Goal: Task Accomplishment & Management: Manage account settings

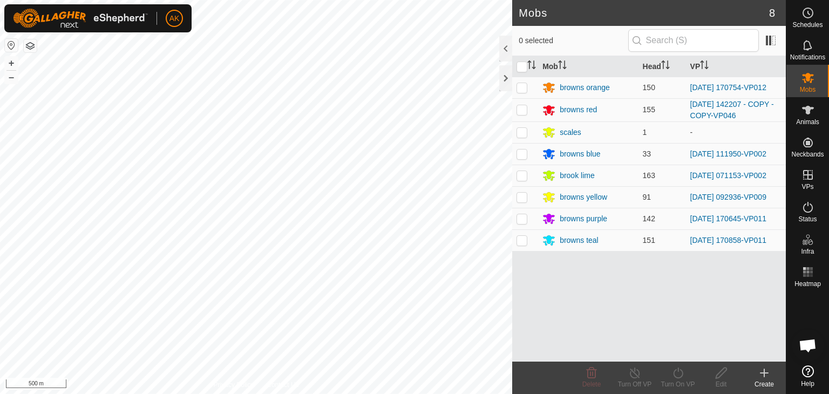
click at [572, 363] on div "Mobs 8 0 selected Mob Head VP browns orange 150 [DATE] 170754-VP012 browns red …" at bounding box center [393, 197] width 786 height 394
click at [577, 393] on html "AK Schedules Notifications Mobs Animals Neckbands VPs Status Infra Heatmap Help…" at bounding box center [414, 197] width 829 height 394
click at [807, 79] on icon at bounding box center [808, 78] width 12 height 10
click at [804, 204] on icon at bounding box center [808, 207] width 10 height 11
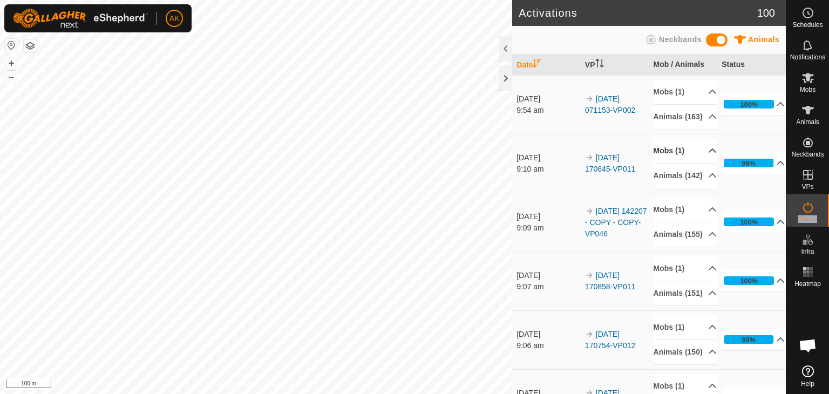
click at [669, 158] on p-accordion-header "Mobs (1)" at bounding box center [684, 151] width 63 height 24
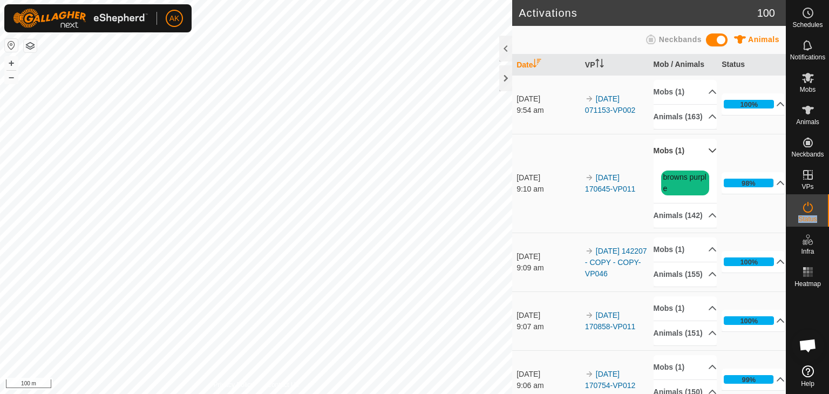
click at [669, 158] on p-accordion-header "Mobs (1)" at bounding box center [684, 151] width 63 height 24
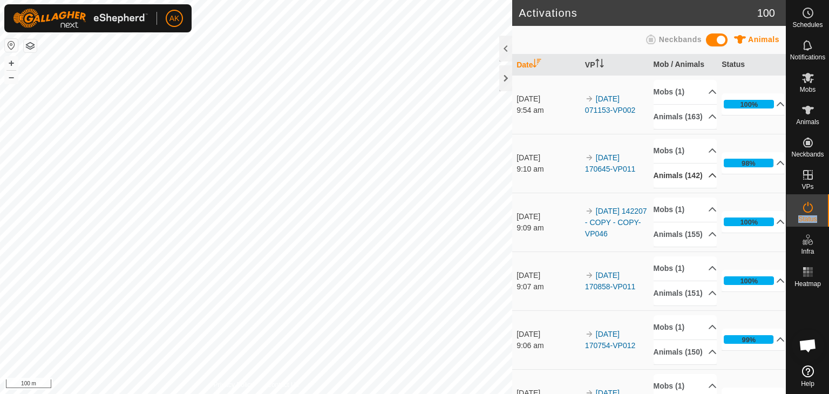
click at [708, 180] on icon at bounding box center [712, 175] width 9 height 9
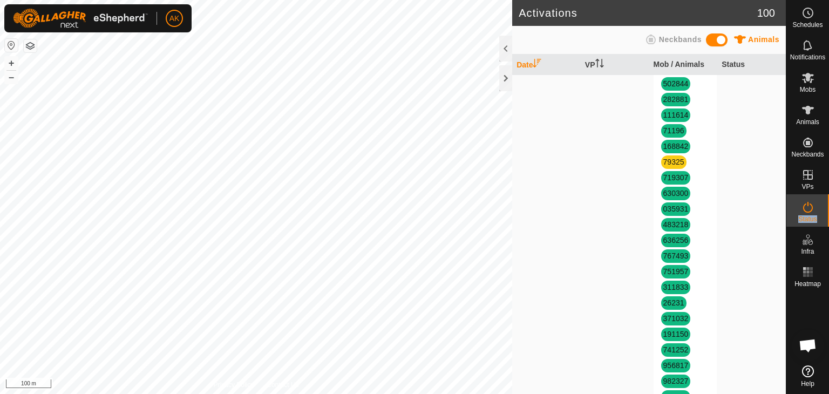
scroll to position [863, 0]
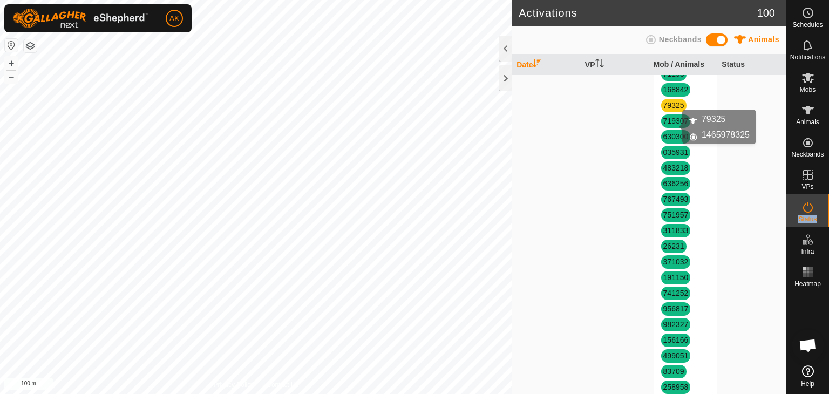
click at [673, 110] on link "79325" at bounding box center [673, 105] width 21 height 9
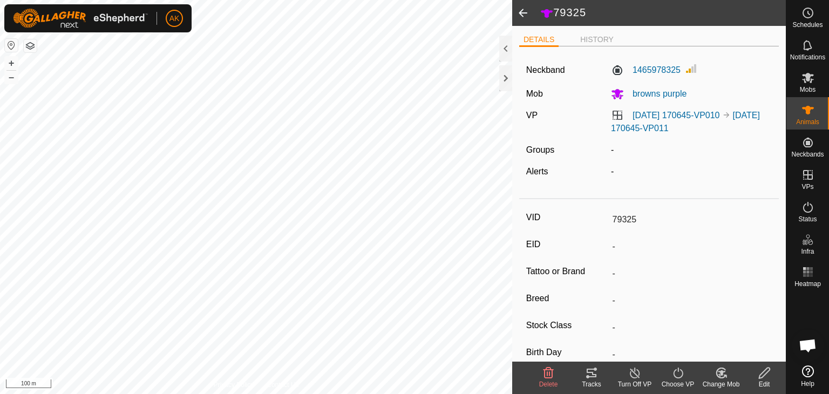
click at [543, 372] on icon at bounding box center [548, 372] width 13 height 13
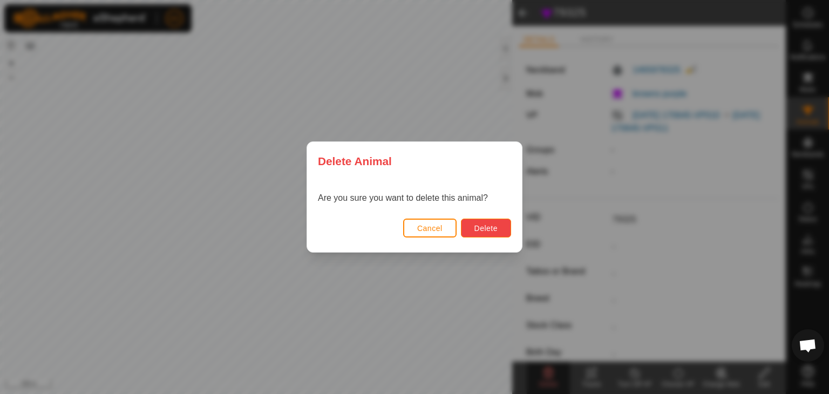
click at [473, 225] on button "Delete" at bounding box center [486, 228] width 50 height 19
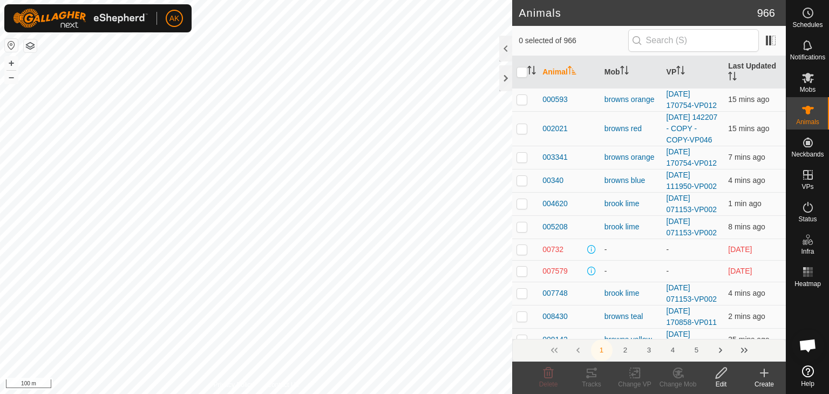
click at [768, 374] on icon at bounding box center [764, 372] width 13 height 13
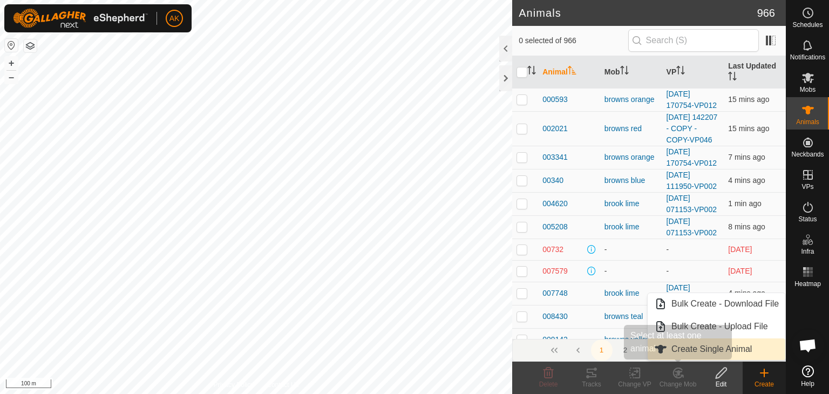
click at [692, 349] on span "Create Single Animal" at bounding box center [711, 349] width 80 height 13
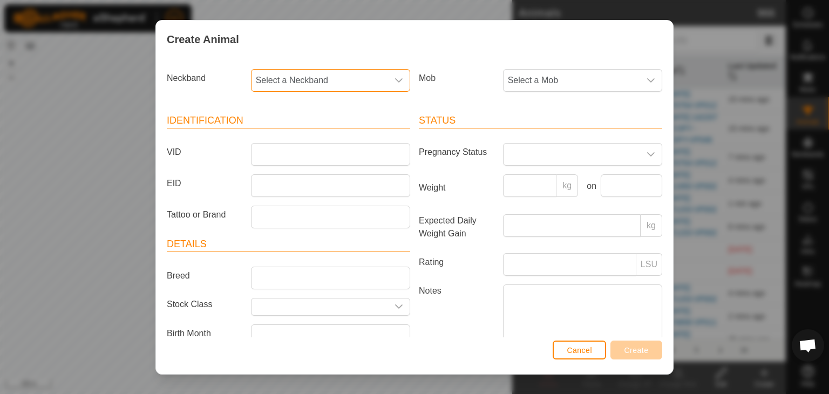
click at [289, 77] on span "Select a Neckband" at bounding box center [319, 81] width 137 height 22
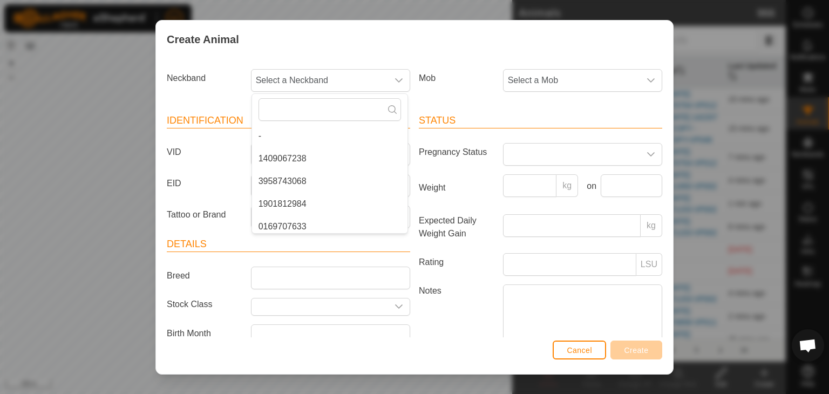
click at [188, 167] on article "Identification VID EID Tattoo or Brand" at bounding box center [288, 170] width 243 height 115
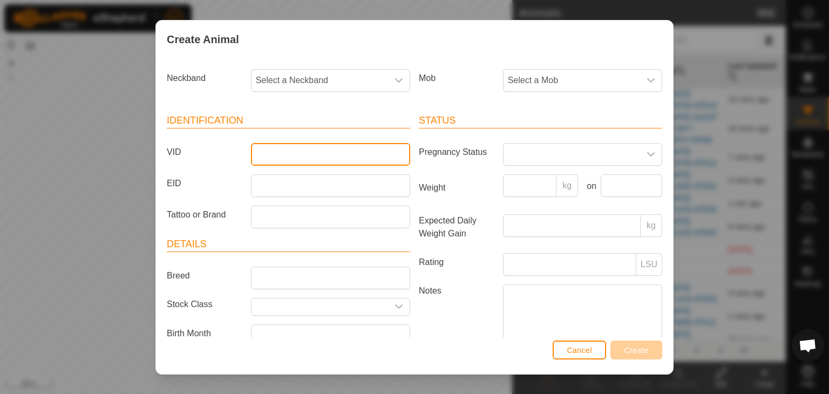
click at [289, 159] on input "VID" at bounding box center [330, 154] width 159 height 23
type input "79325"
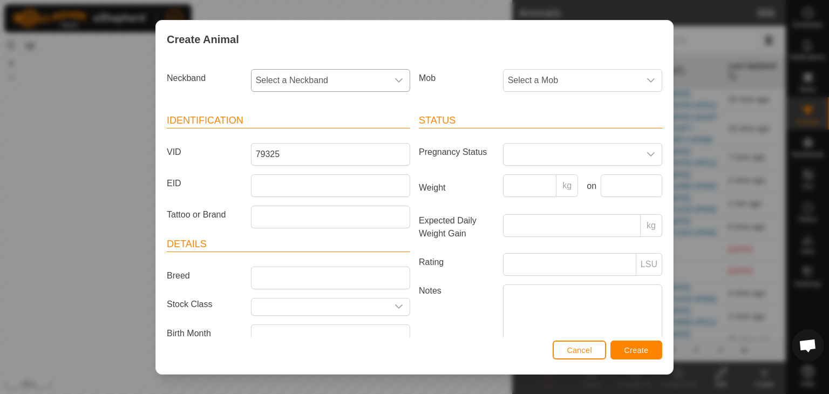
click at [343, 78] on span "Select a Neckband" at bounding box center [319, 81] width 137 height 22
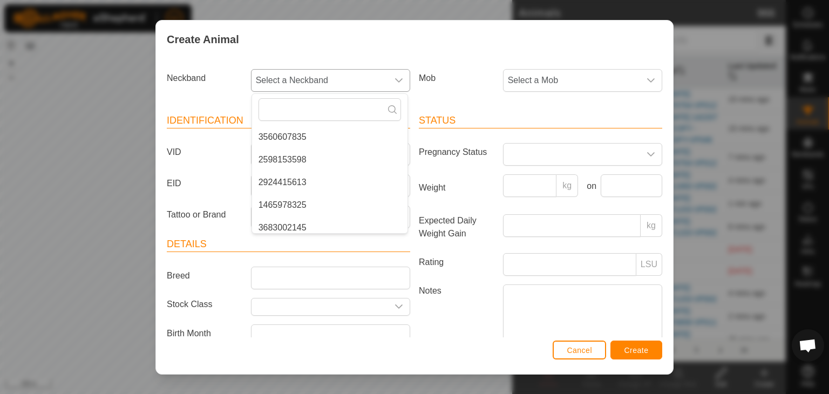
scroll to position [372, 0]
click at [298, 193] on li "1465978325" at bounding box center [329, 194] width 155 height 22
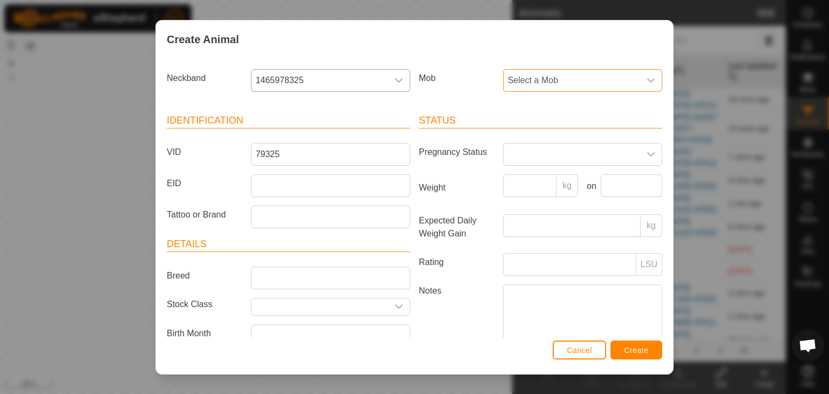
click at [583, 87] on span "Select a Mob" at bounding box center [571, 81] width 137 height 22
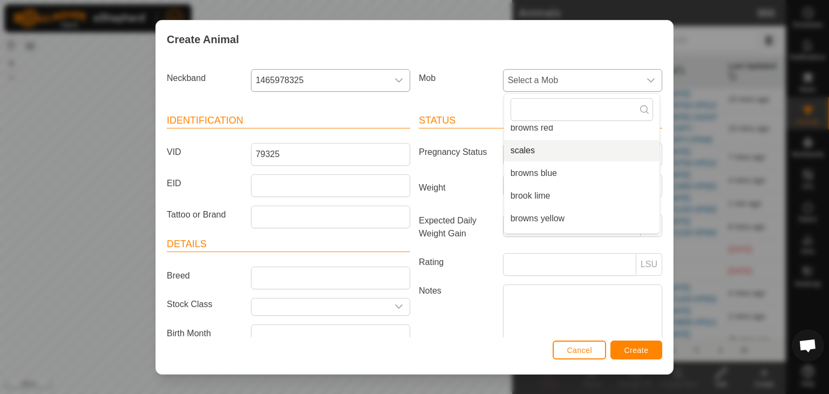
scroll to position [95, 0]
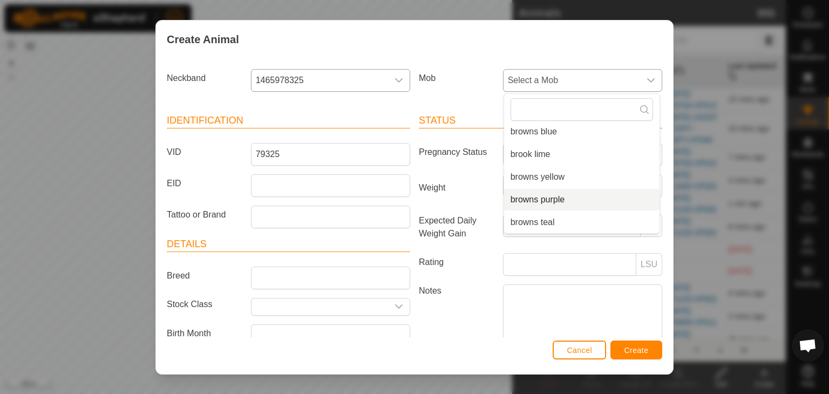
click at [537, 198] on li "browns purple" at bounding box center [581, 200] width 155 height 22
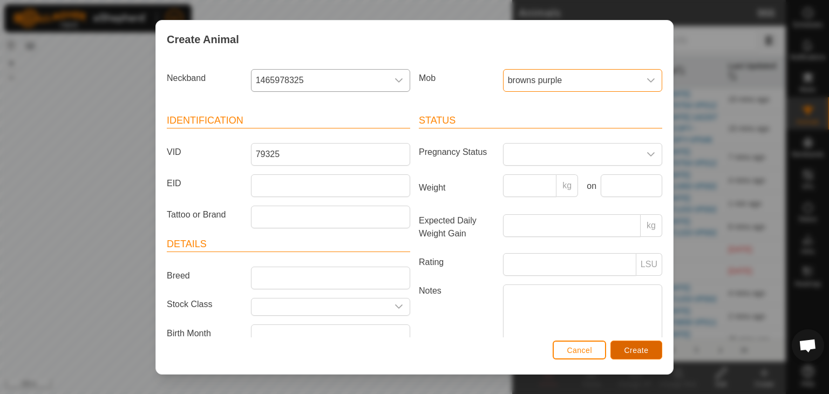
click at [638, 350] on span "Create" at bounding box center [636, 350] width 24 height 9
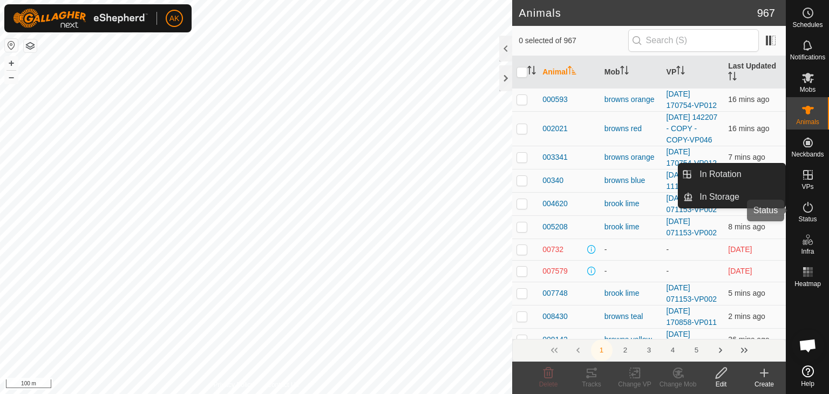
click at [807, 211] on icon at bounding box center [807, 207] width 13 height 13
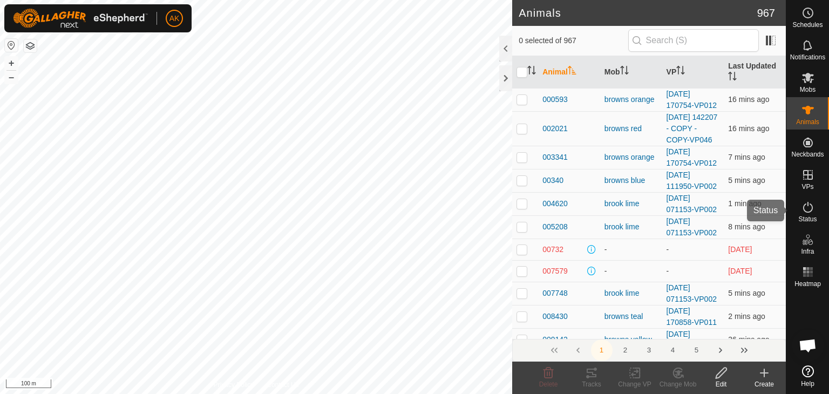
click at [814, 203] on es-activation-svg-icon at bounding box center [807, 207] width 19 height 17
click at [807, 210] on icon at bounding box center [807, 207] width 13 height 13
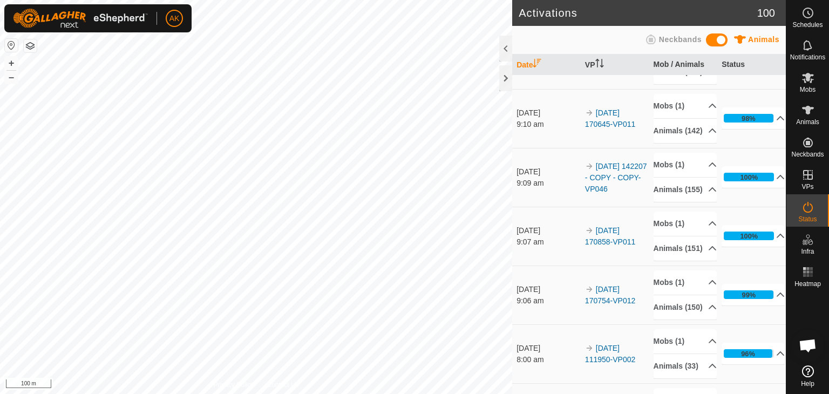
scroll to position [108, 0]
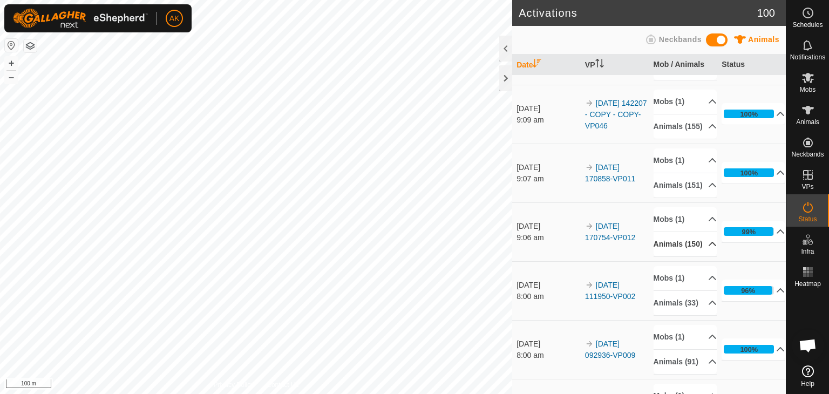
click at [708, 248] on icon at bounding box center [712, 244] width 9 height 9
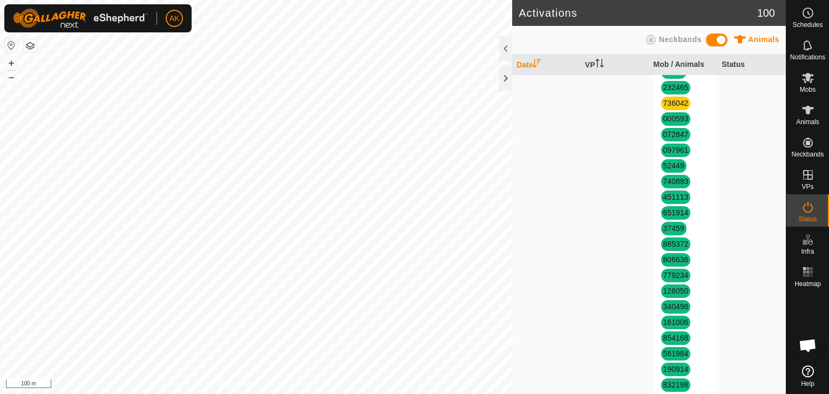
scroll to position [1025, 0]
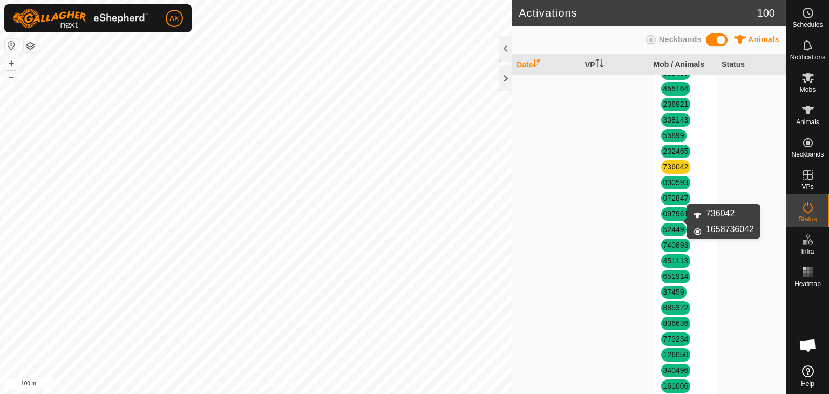
click at [663, 171] on link "736042" at bounding box center [675, 166] width 25 height 9
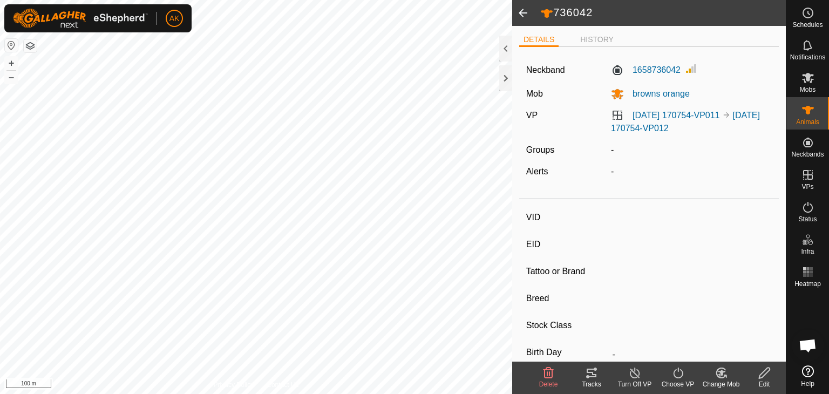
type input "736042"
type input "-"
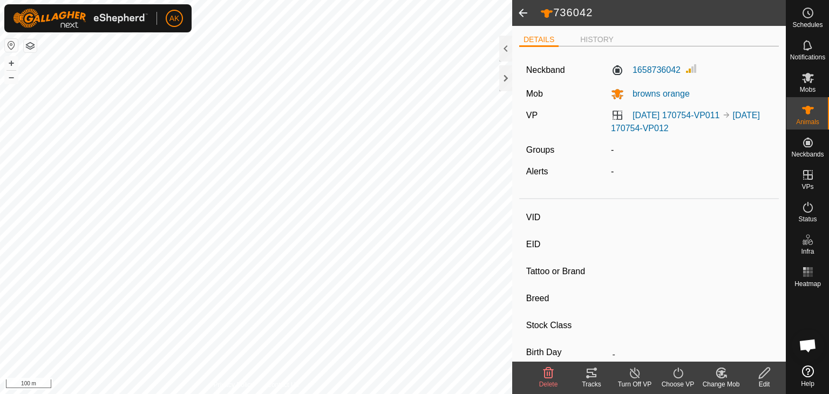
type input "-"
click at [548, 369] on icon at bounding box center [548, 372] width 13 height 13
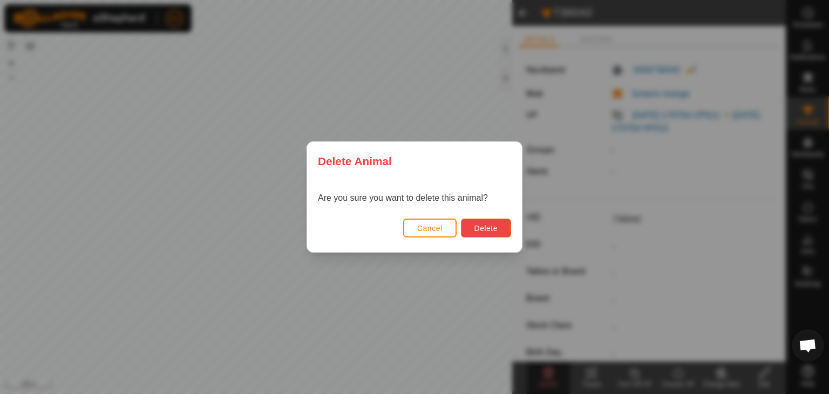
click at [504, 219] on button "Delete" at bounding box center [486, 228] width 50 height 19
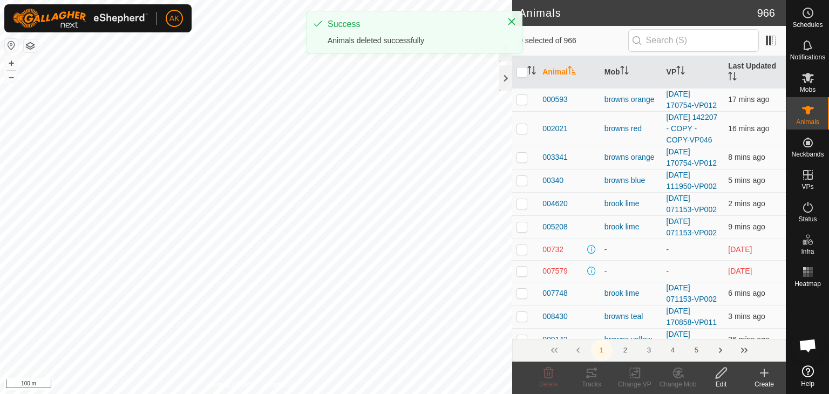
click at [766, 376] on icon at bounding box center [764, 372] width 13 height 13
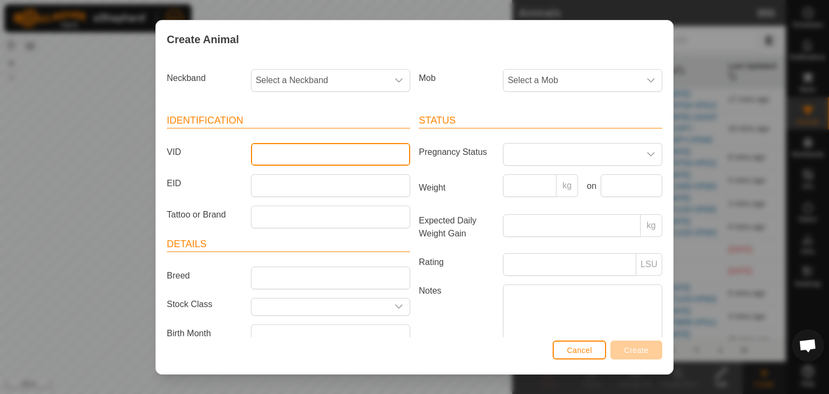
click at [283, 158] on input "VID" at bounding box center [330, 154] width 159 height 23
type input "36042"
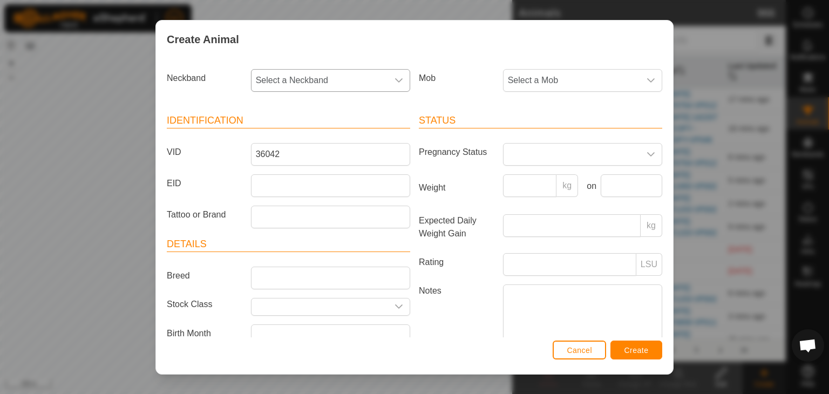
click at [357, 83] on span "Select a Neckband" at bounding box center [319, 81] width 137 height 22
click at [303, 202] on li "1658736042" at bounding box center [329, 200] width 155 height 22
click at [544, 82] on span "Select a Mob" at bounding box center [571, 81] width 137 height 22
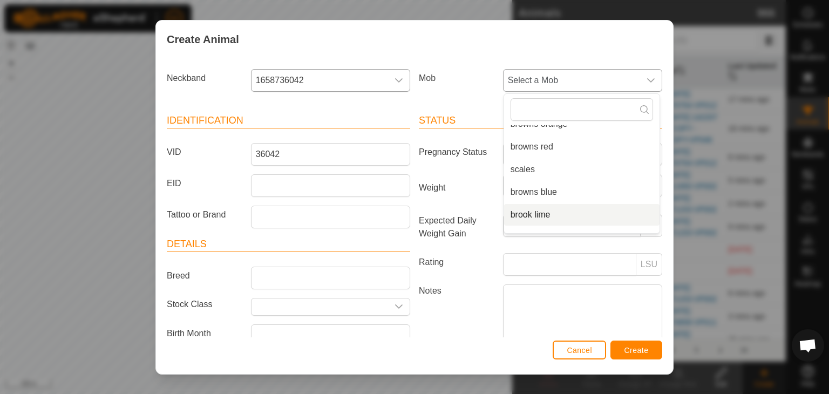
scroll to position [95, 0]
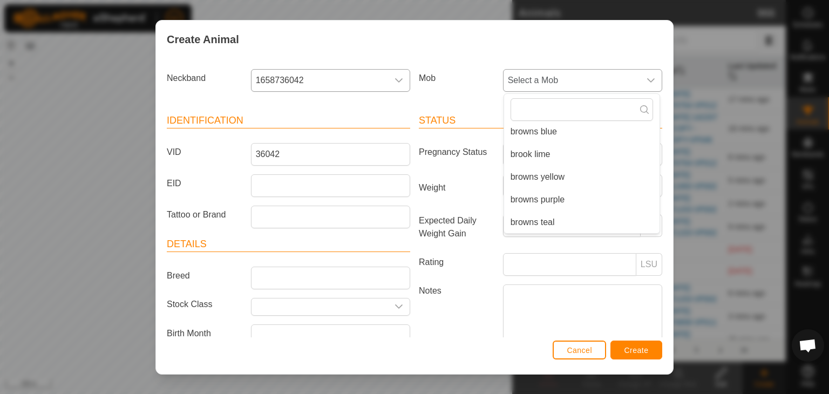
click at [537, 196] on li "browns purple" at bounding box center [581, 200] width 155 height 22
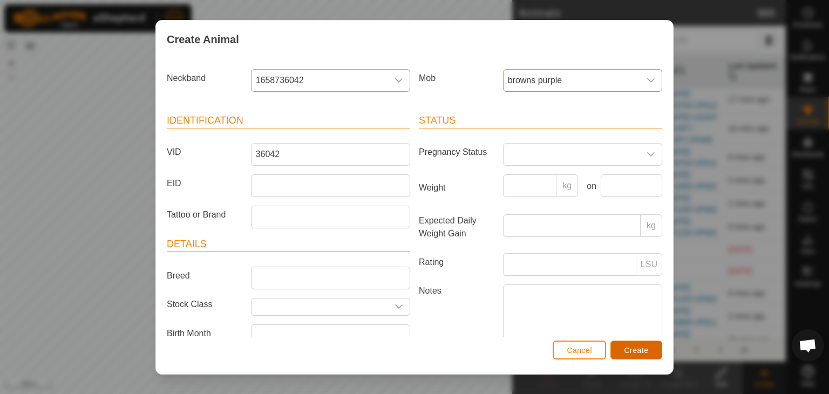
click at [632, 354] on button "Create" at bounding box center [636, 349] width 52 height 19
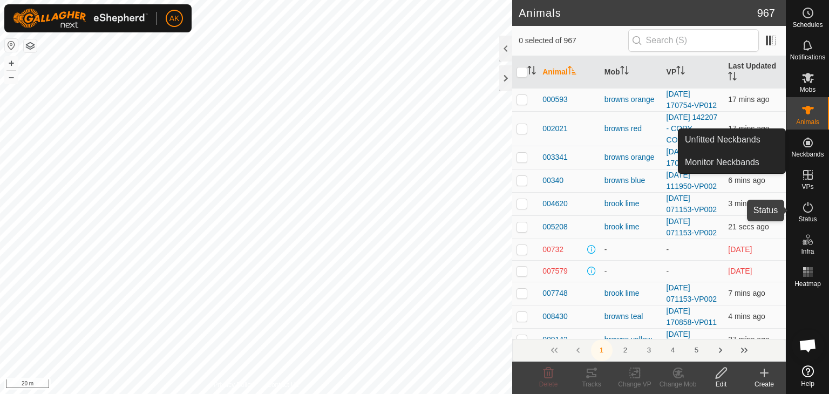
click at [808, 207] on icon at bounding box center [807, 207] width 13 height 13
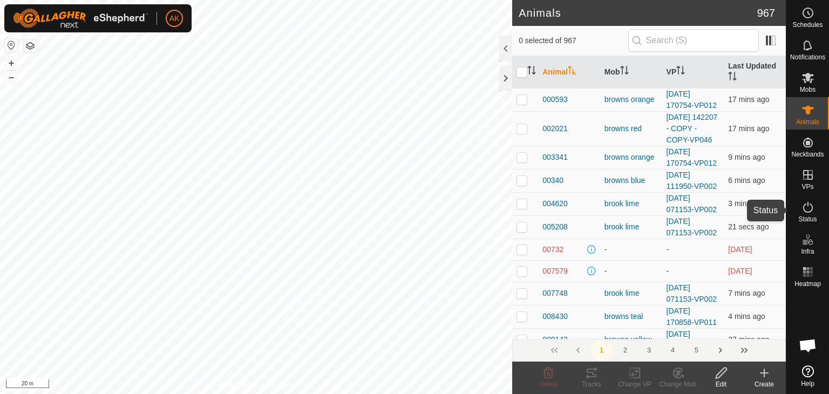
click at [808, 207] on icon at bounding box center [807, 207] width 13 height 13
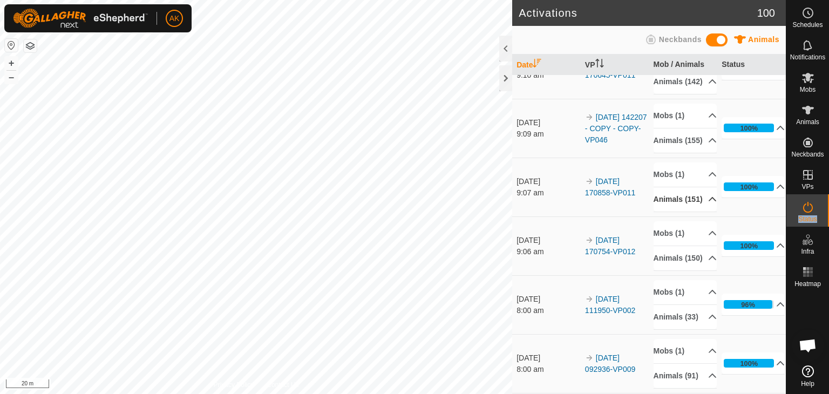
scroll to position [270, 0]
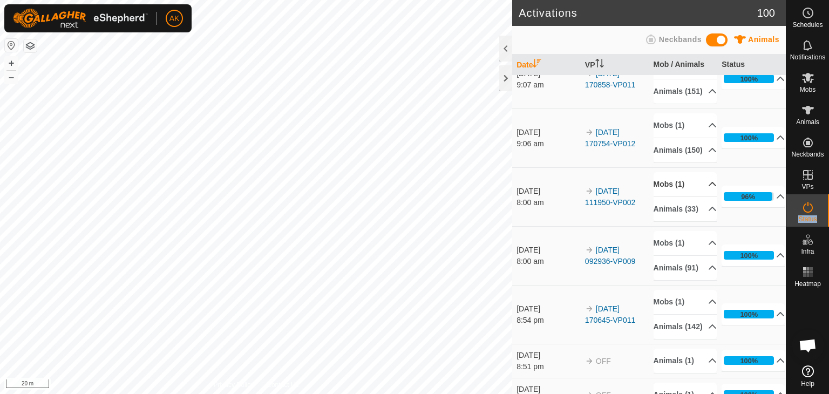
click at [676, 196] on p-accordion-header "Mobs (1)" at bounding box center [684, 184] width 63 height 24
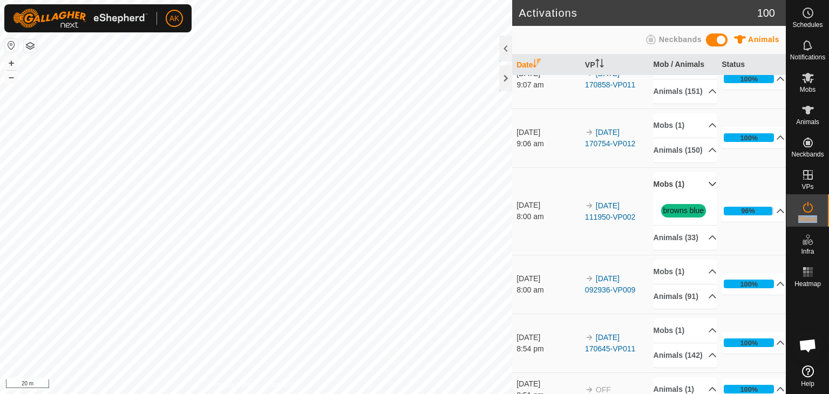
click at [676, 196] on p-accordion-header "Mobs (1)" at bounding box center [684, 184] width 63 height 24
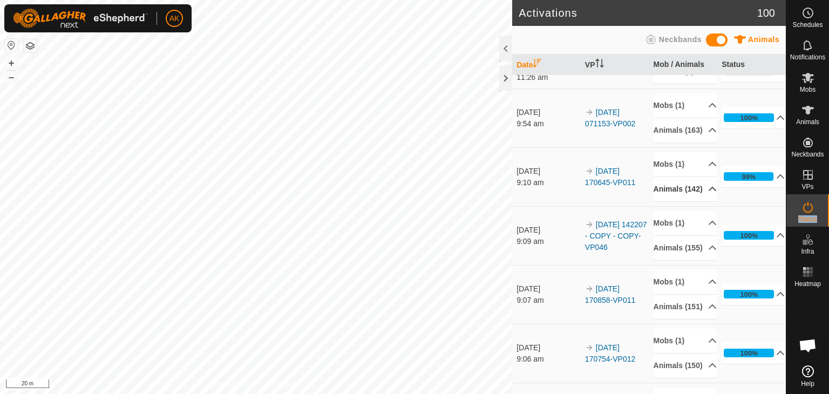
scroll to position [54, 0]
click at [671, 177] on p-accordion-header "Mobs (1)" at bounding box center [684, 165] width 63 height 24
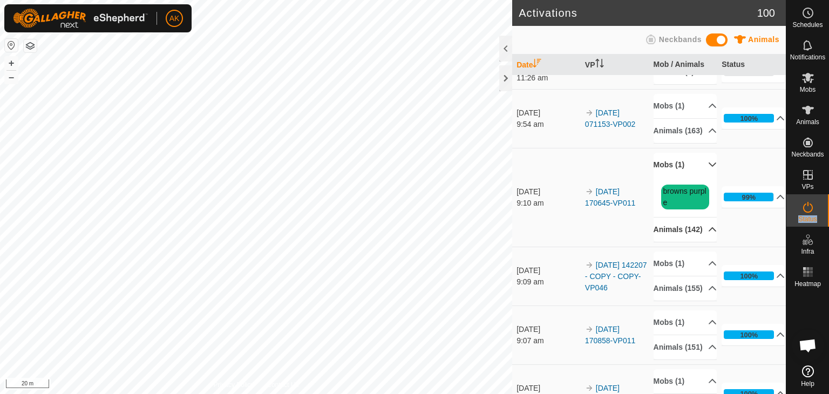
click at [698, 242] on p-accordion-header "Animals (142)" at bounding box center [684, 229] width 63 height 24
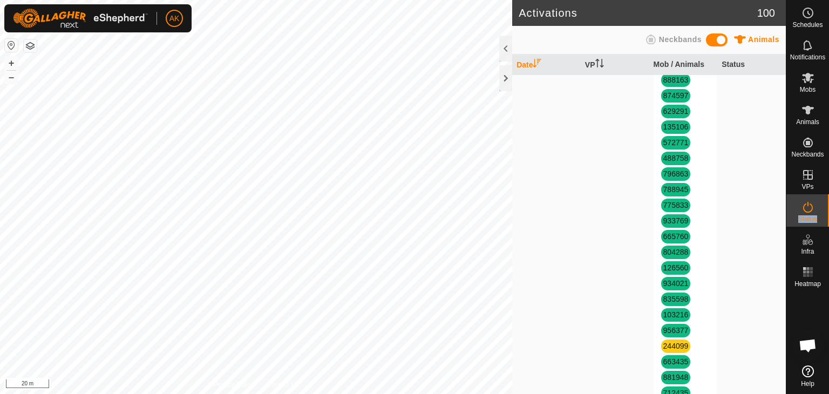
scroll to position [1996, 0]
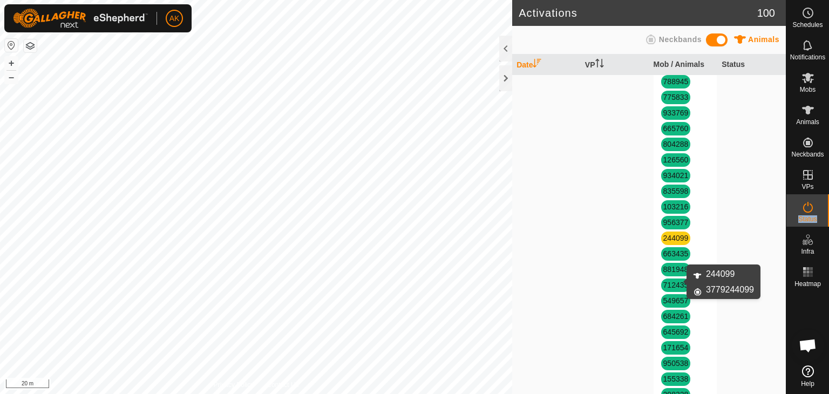
click at [675, 242] on link "244099" at bounding box center [675, 238] width 25 height 9
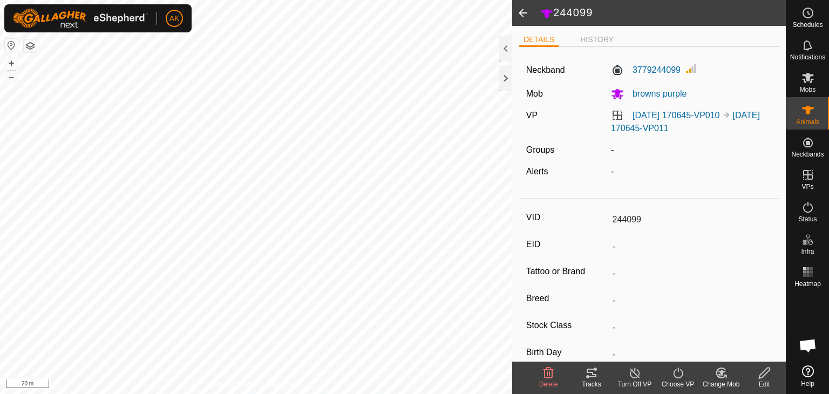
click at [545, 377] on icon at bounding box center [548, 372] width 10 height 11
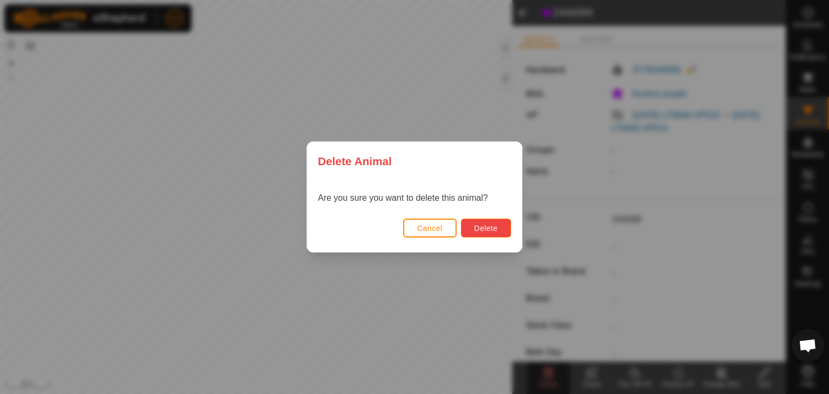
click at [482, 229] on span "Delete" at bounding box center [485, 228] width 23 height 9
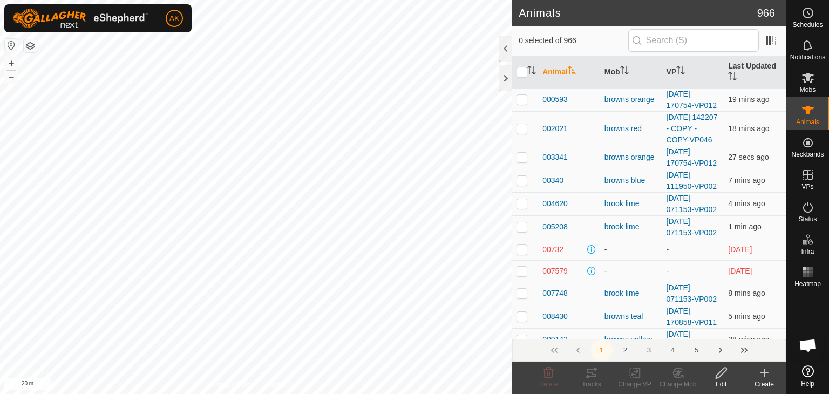
click at [766, 366] on icon at bounding box center [764, 372] width 13 height 13
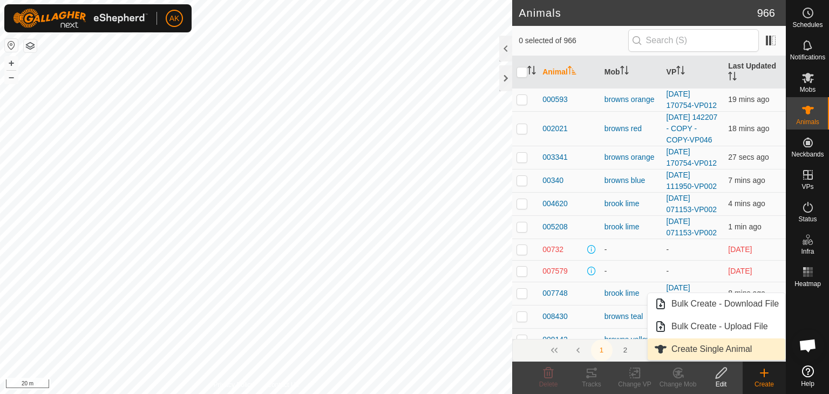
click at [736, 350] on link "Create Single Animal" at bounding box center [716, 349] width 138 height 22
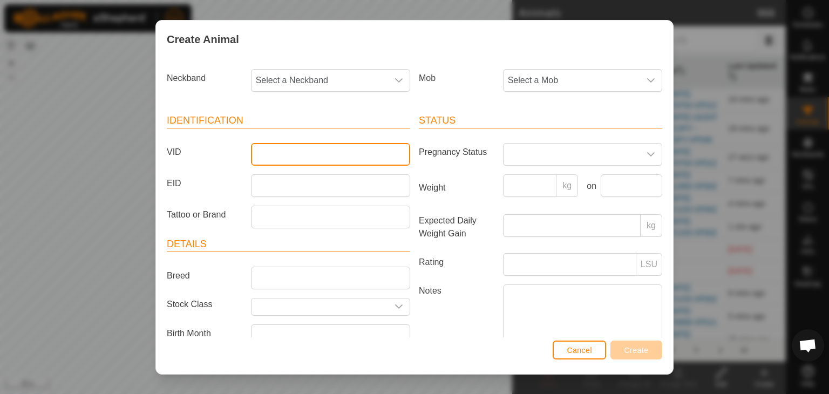
click at [263, 150] on input "VID" at bounding box center [330, 154] width 159 height 23
type input "244099"
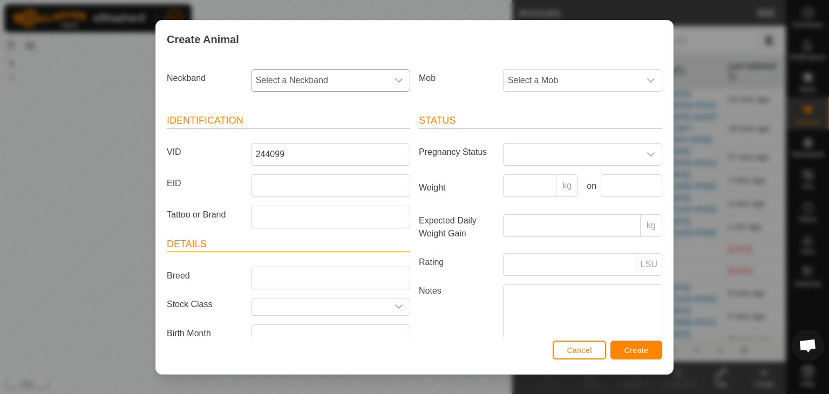
click at [295, 73] on span "Select a Neckband" at bounding box center [319, 81] width 137 height 22
click at [301, 199] on li "3779244099" at bounding box center [329, 200] width 155 height 22
click at [552, 86] on span "Select a Mob" at bounding box center [571, 81] width 137 height 22
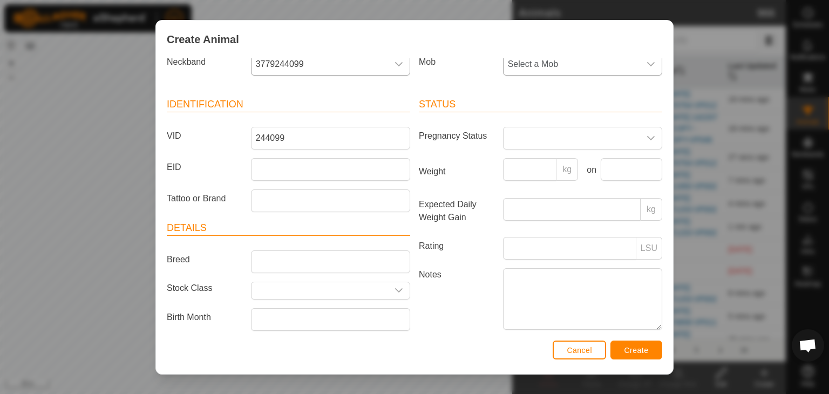
scroll to position [0, 0]
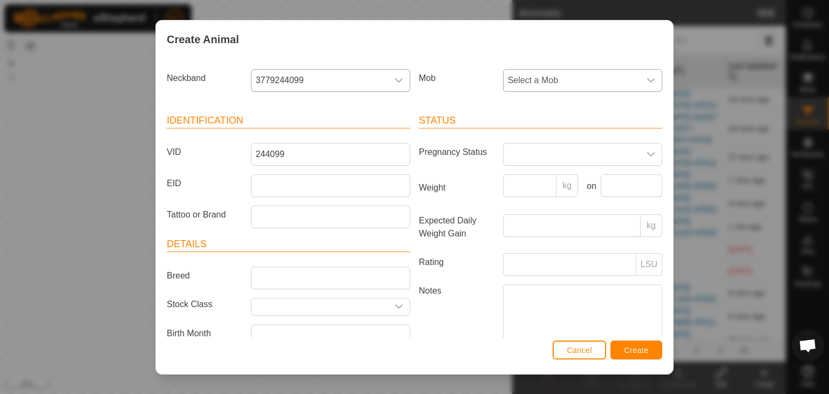
click at [544, 73] on span "Select a Mob" at bounding box center [571, 81] width 137 height 22
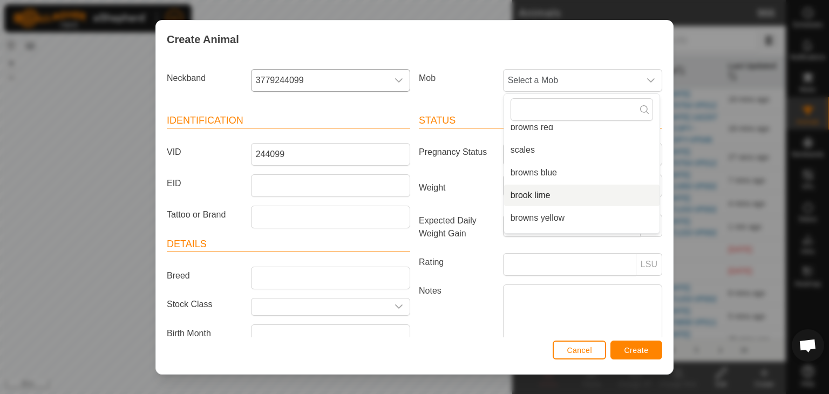
scroll to position [95, 0]
click at [531, 199] on li "browns purple" at bounding box center [581, 200] width 155 height 22
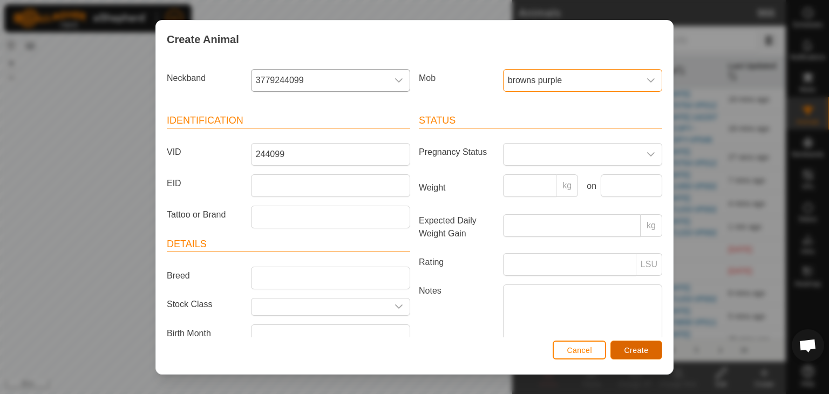
click at [650, 358] on button "Create" at bounding box center [636, 349] width 52 height 19
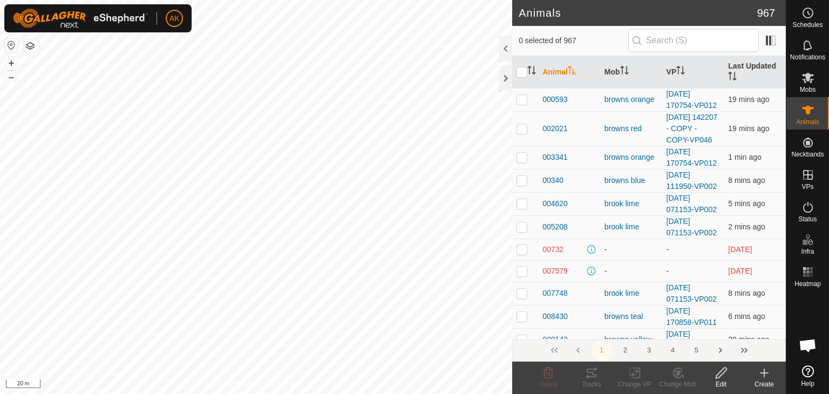
click at [33, 48] on button "button" at bounding box center [30, 45] width 13 height 13
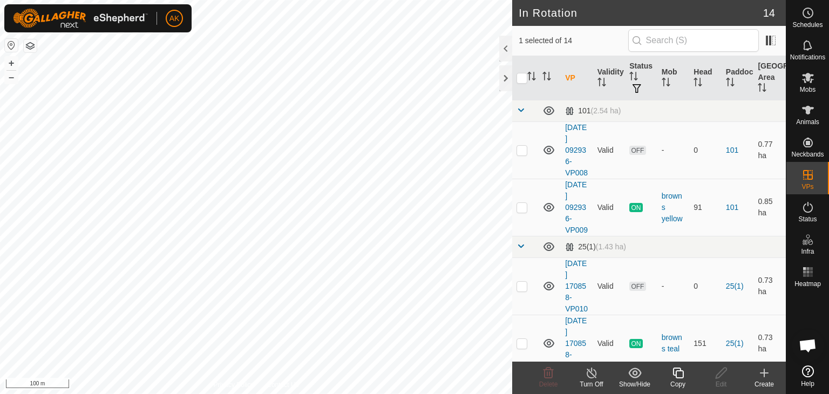
checkbox input "true"
checkbox input "false"
click at [556, 372] on delete-svg-icon at bounding box center [548, 372] width 43 height 13
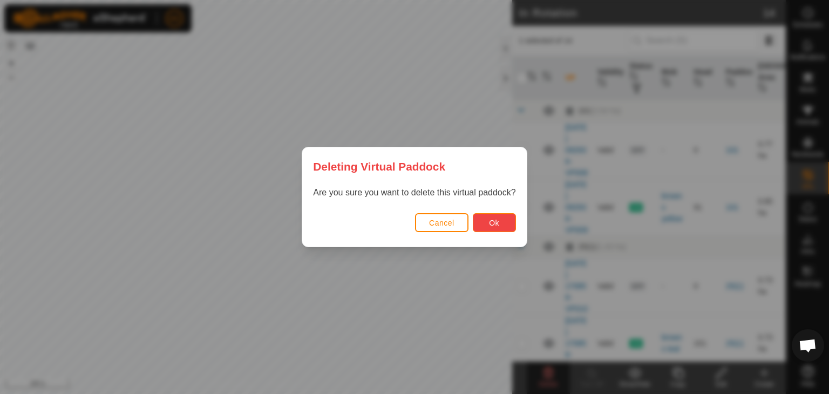
click at [491, 225] on span "Ok" at bounding box center [494, 223] width 10 height 9
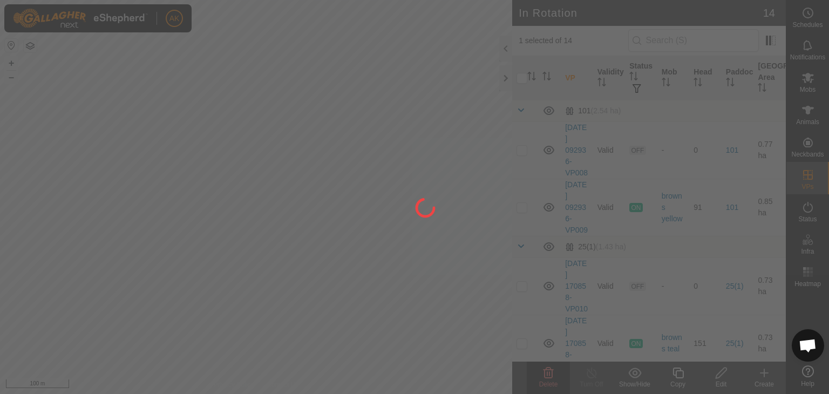
drag, startPoint x: 282, startPoint y: 275, endPoint x: 349, endPoint y: 173, distance: 122.0
click at [349, 173] on div at bounding box center [414, 197] width 829 height 394
checkbox input "false"
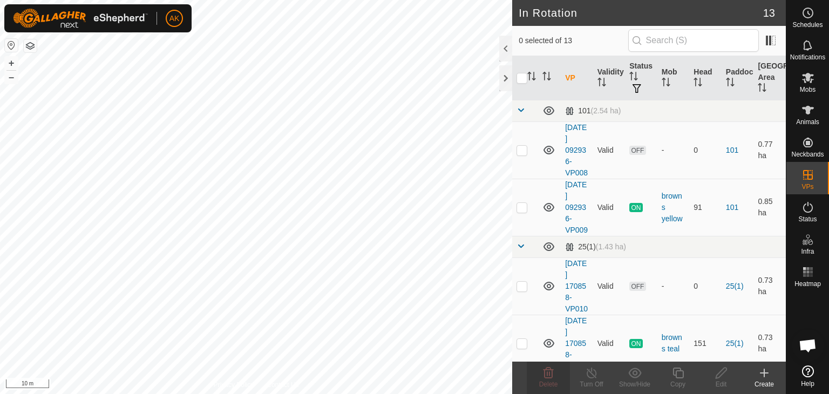
checkbox input "true"
click at [684, 369] on icon at bounding box center [677, 372] width 13 height 13
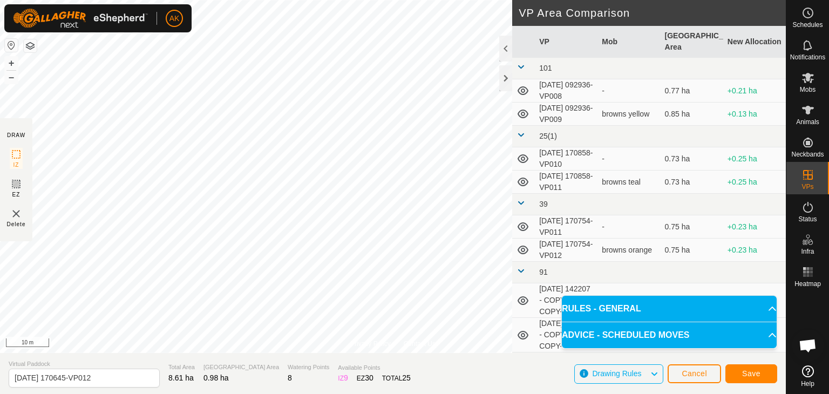
click at [518, 291] on div "Privacy Policy Contact Us Segment length must be longer than 5 m (Current: 4.4 …" at bounding box center [393, 197] width 786 height 394
click at [758, 375] on span "Save" at bounding box center [751, 373] width 18 height 9
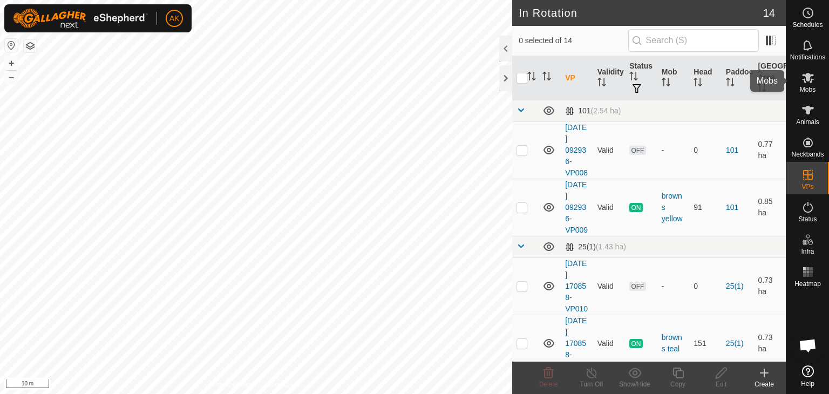
click at [806, 78] on icon at bounding box center [808, 78] width 12 height 10
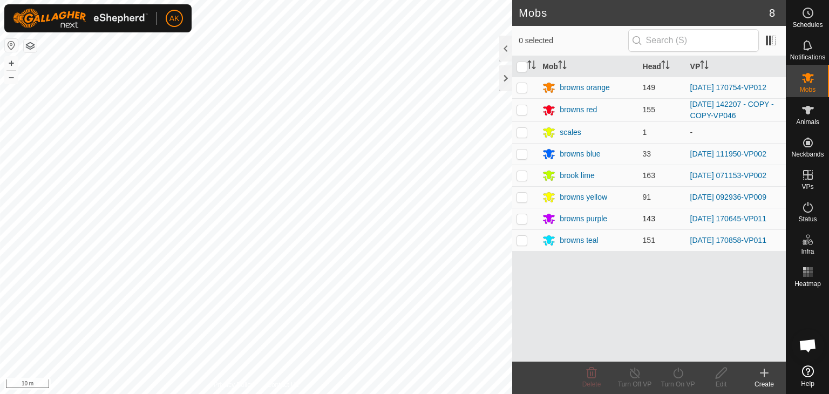
click at [523, 221] on p-checkbox at bounding box center [521, 218] width 11 height 9
checkbox input "true"
click at [671, 372] on icon at bounding box center [677, 372] width 13 height 13
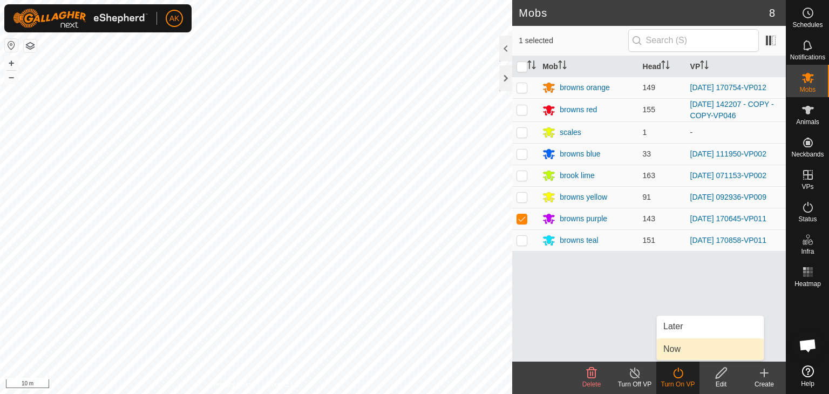
click at [671, 348] on link "Now" at bounding box center [710, 349] width 107 height 22
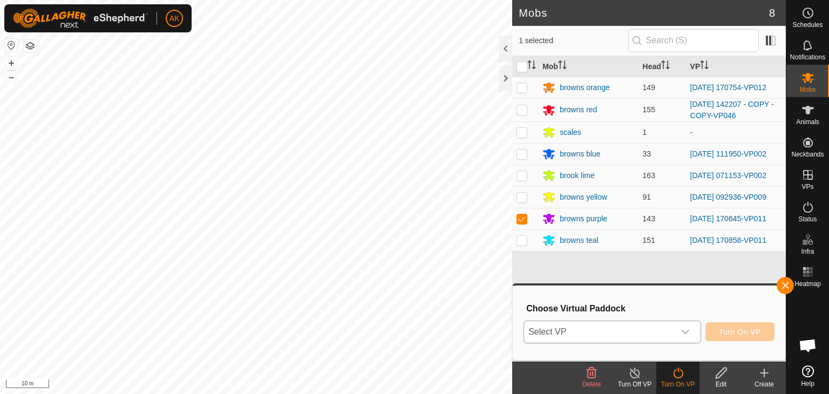
click at [617, 335] on span "Select VP" at bounding box center [599, 332] width 151 height 22
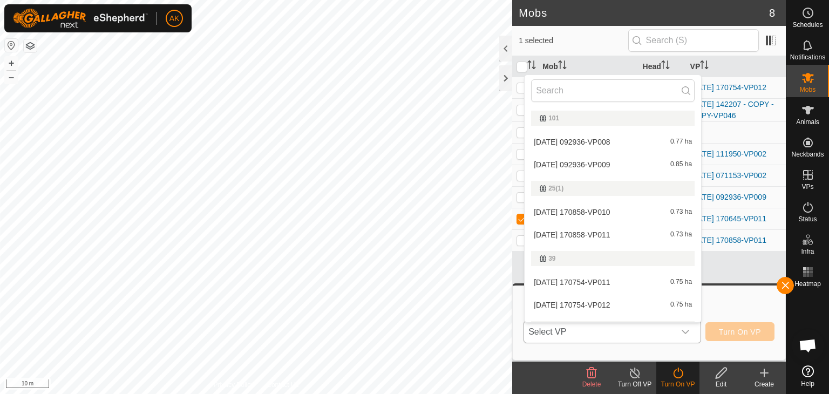
scroll to position [216, 0]
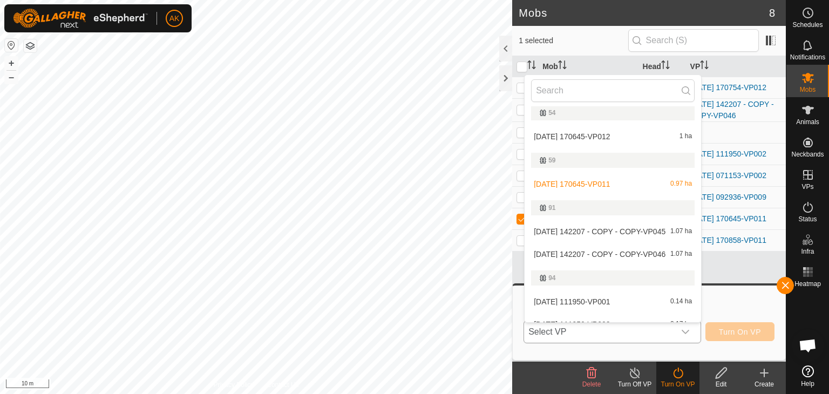
click at [580, 135] on li "2025-08-24 170645-VP012 1 ha" at bounding box center [612, 137] width 176 height 22
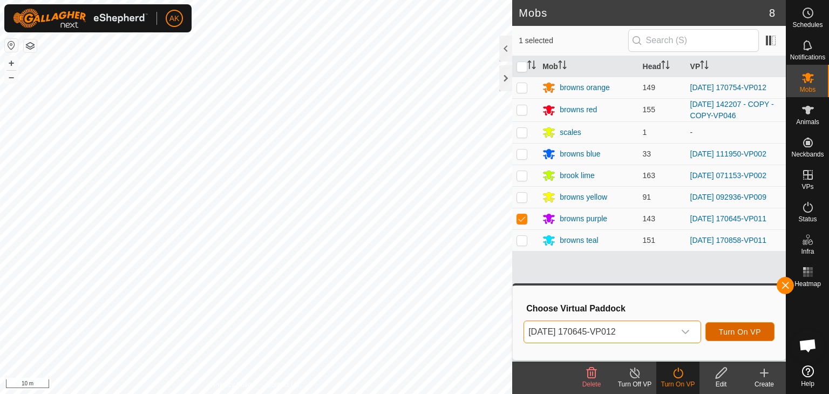
click at [731, 330] on span "Turn On VP" at bounding box center [740, 332] width 42 height 9
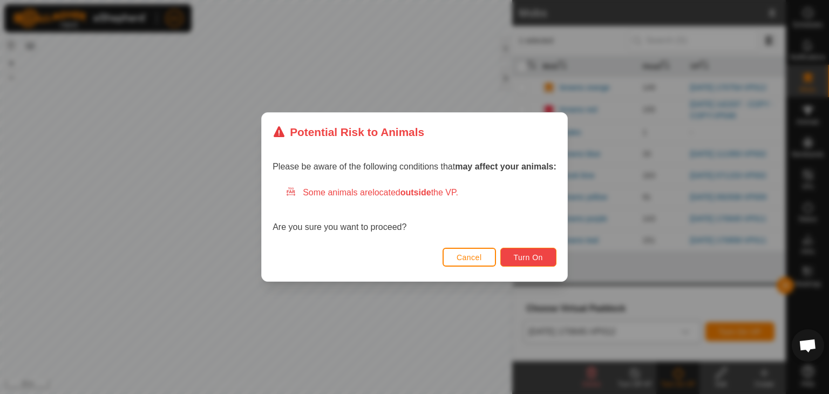
click at [529, 262] on button "Turn On" at bounding box center [528, 257] width 56 height 19
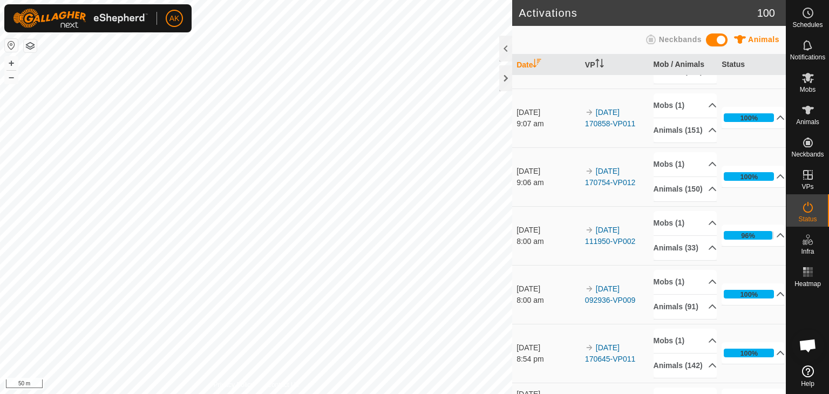
scroll to position [324, 0]
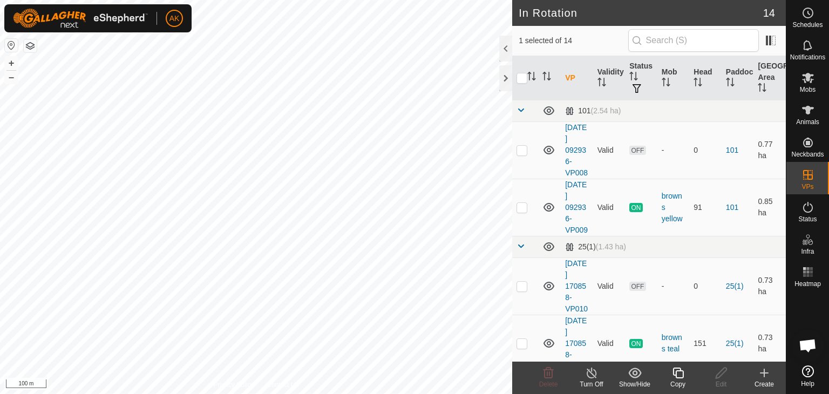
checkbox input "true"
checkbox input "false"
click at [547, 376] on icon at bounding box center [548, 372] width 13 height 13
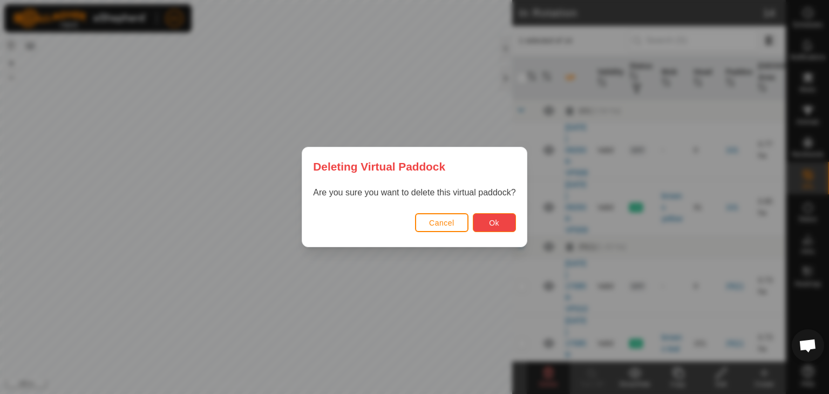
click at [507, 219] on button "Ok" at bounding box center [494, 222] width 43 height 19
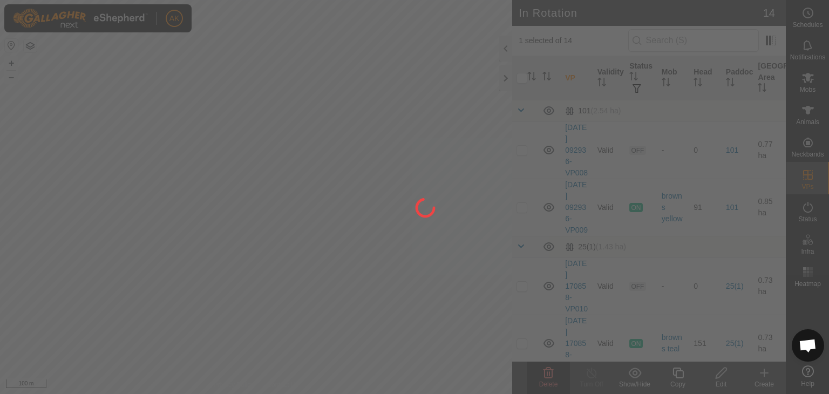
checkbox input "false"
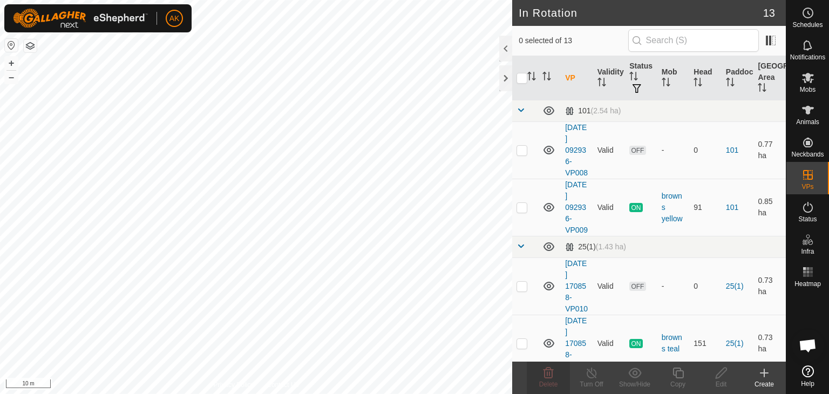
checkbox input "true"
checkbox input "false"
click at [548, 373] on icon at bounding box center [548, 372] width 13 height 13
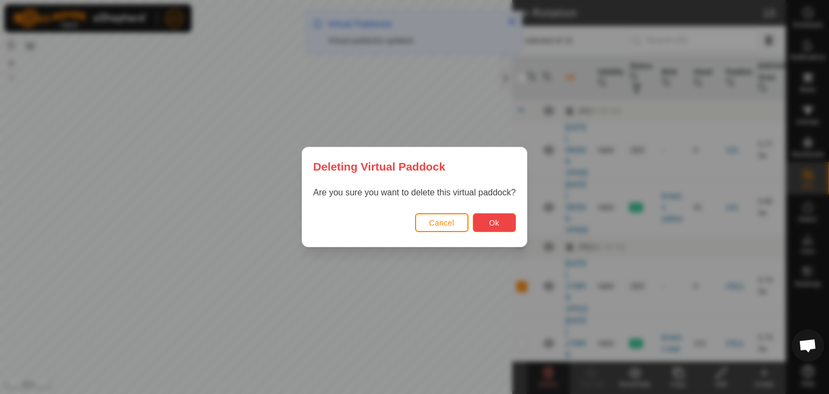
click at [490, 231] on button "Ok" at bounding box center [494, 222] width 43 height 19
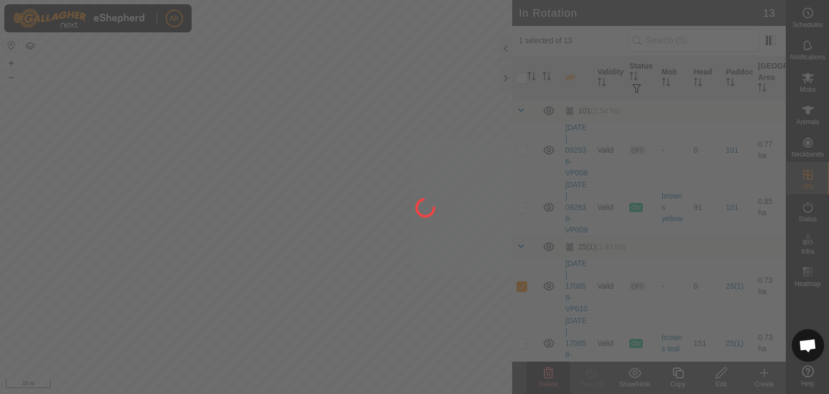
checkbox input "false"
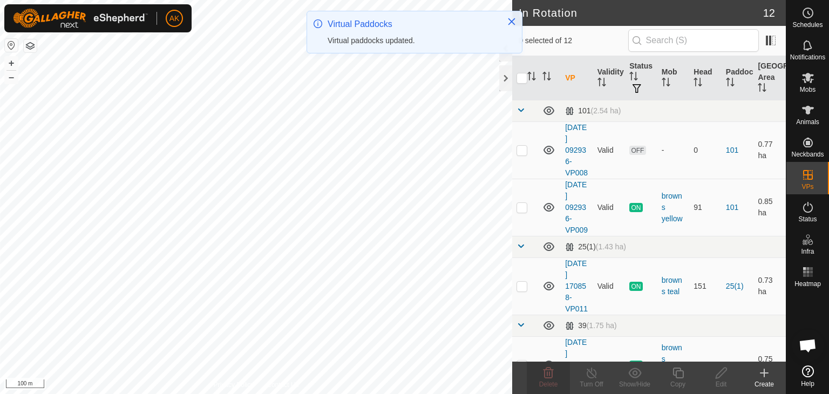
checkbox input "true"
checkbox input "false"
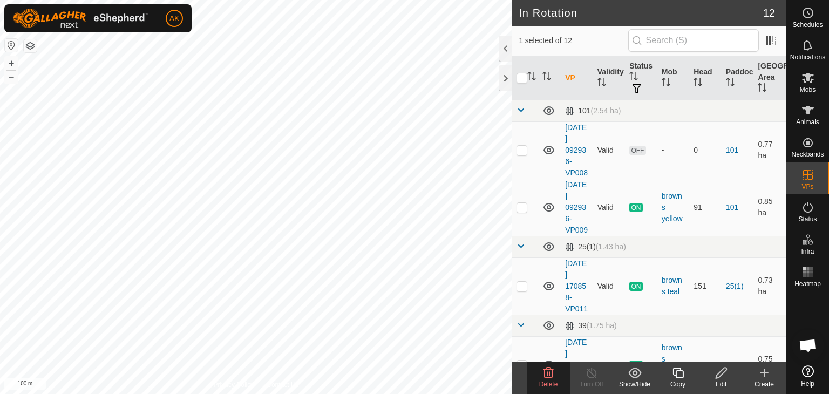
click at [548, 367] on icon at bounding box center [548, 372] width 10 height 11
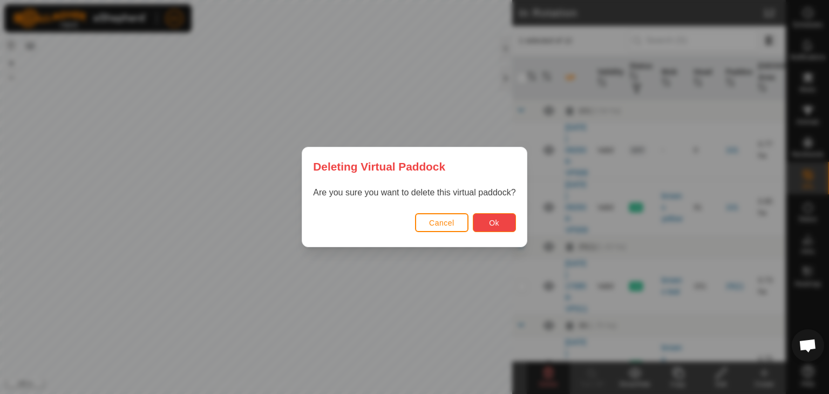
click at [500, 220] on button "Ok" at bounding box center [494, 222] width 43 height 19
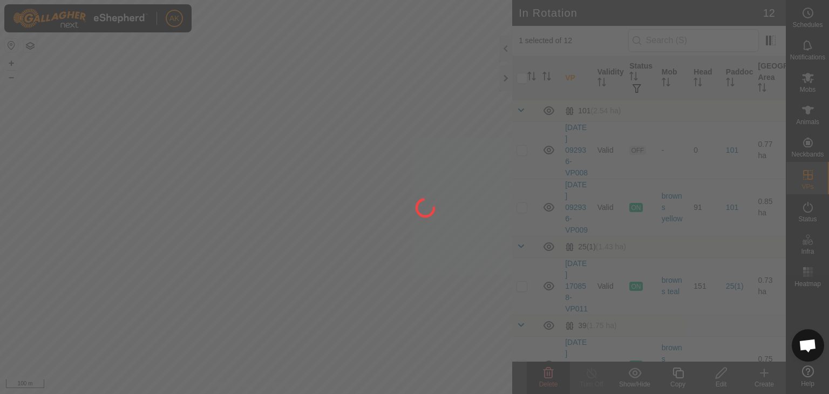
checkbox input "false"
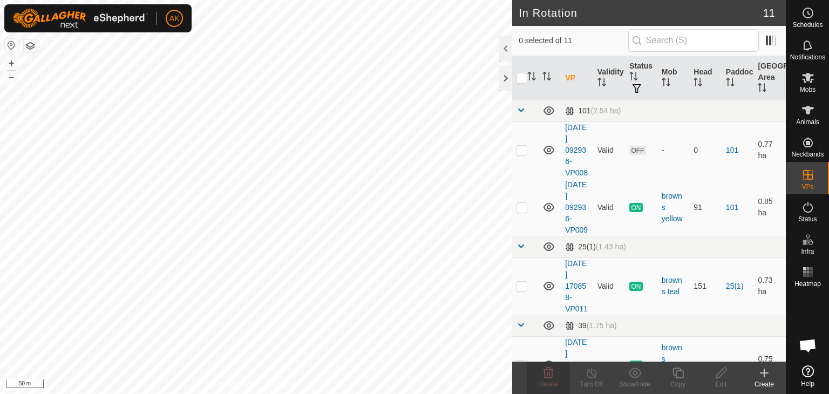
checkbox input "true"
checkbox input "false"
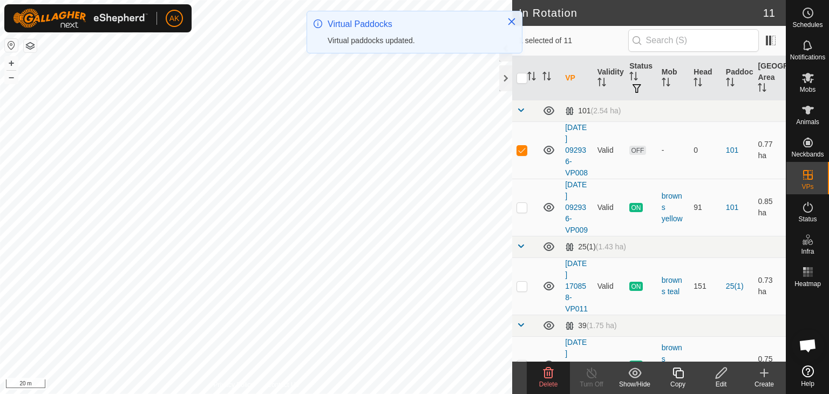
checkbox input "false"
checkbox input "true"
checkbox input "false"
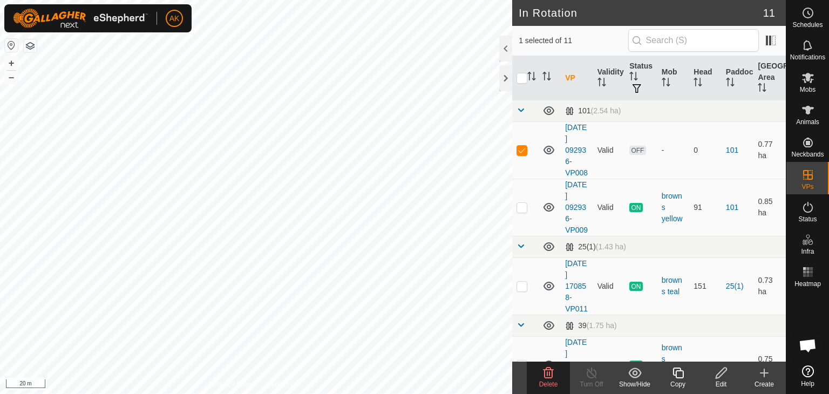
click at [552, 366] on icon at bounding box center [548, 372] width 13 height 13
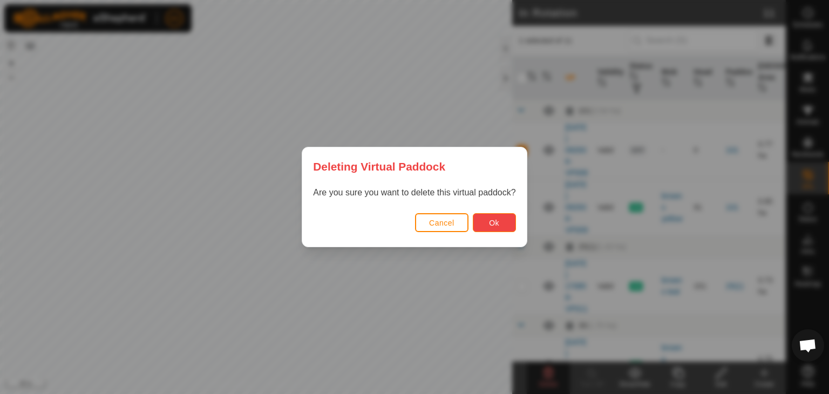
click at [503, 224] on button "Ok" at bounding box center [494, 222] width 43 height 19
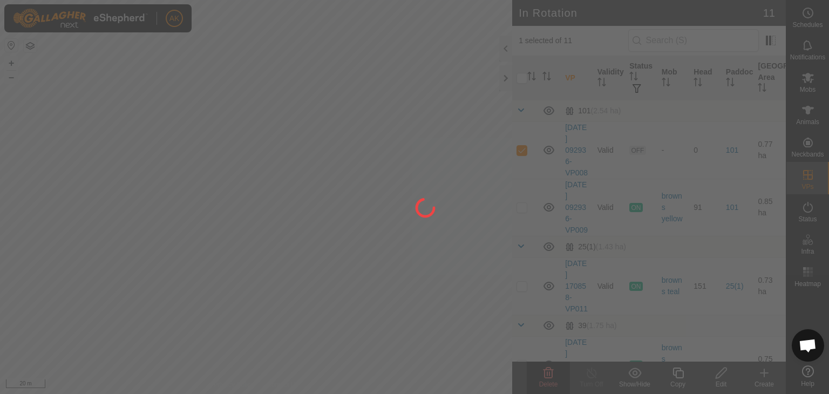
checkbox input "false"
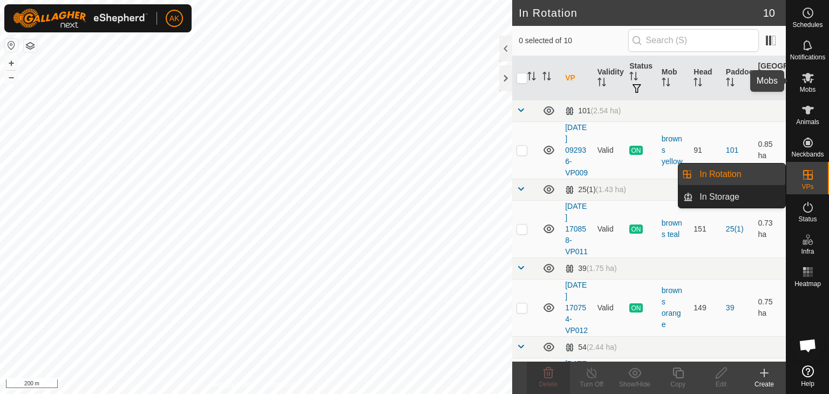
click at [809, 76] on icon at bounding box center [808, 78] width 12 height 10
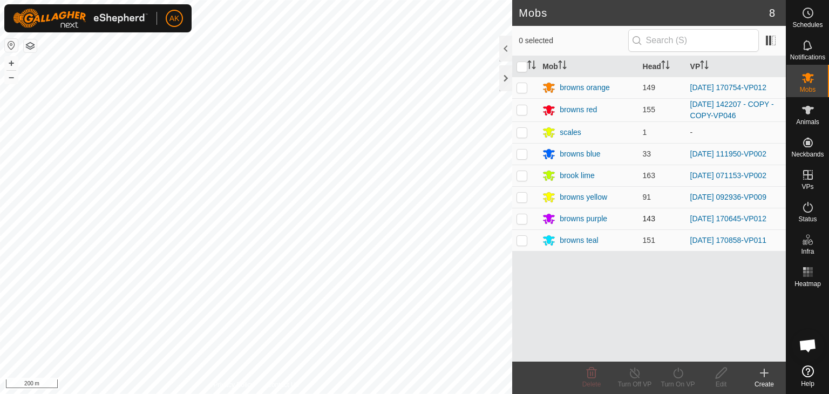
click at [521, 217] on p-checkbox at bounding box center [521, 218] width 11 height 9
click at [522, 218] on p-checkbox at bounding box center [521, 218] width 11 height 9
checkbox input "false"
click at [521, 242] on p-checkbox at bounding box center [521, 240] width 11 height 9
checkbox input "true"
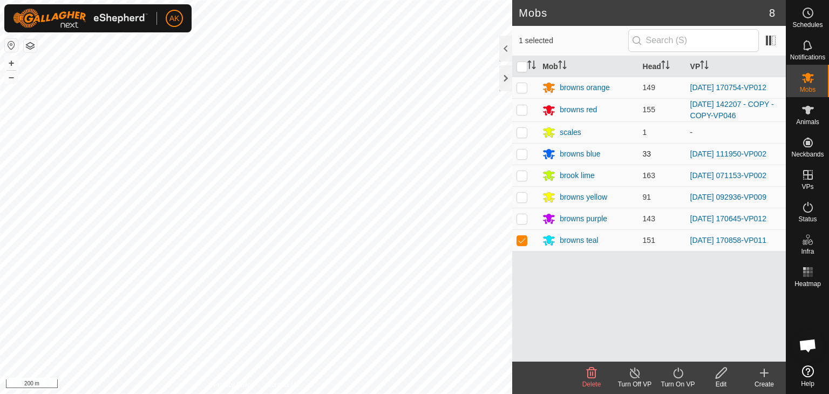
click at [518, 147] on td at bounding box center [525, 154] width 26 height 22
checkbox input "true"
click at [679, 373] on icon at bounding box center [677, 372] width 13 height 13
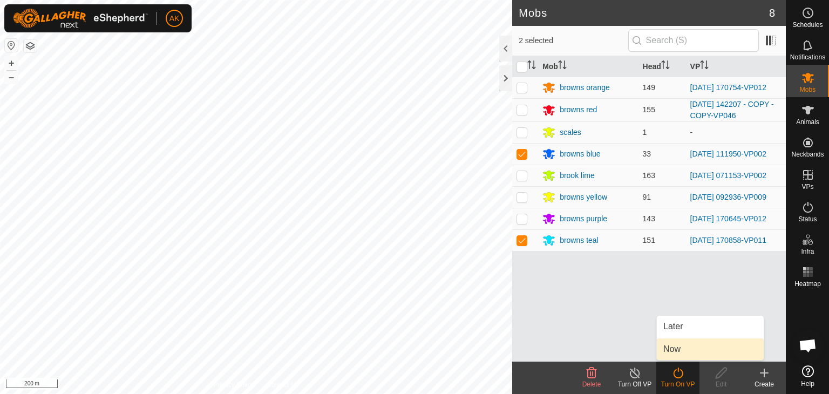
click at [679, 352] on link "Now" at bounding box center [710, 349] width 107 height 22
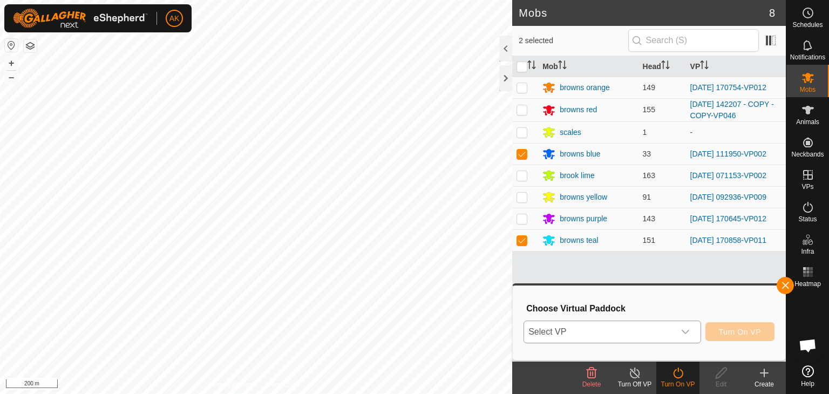
click at [653, 331] on span "Select VP" at bounding box center [599, 332] width 151 height 22
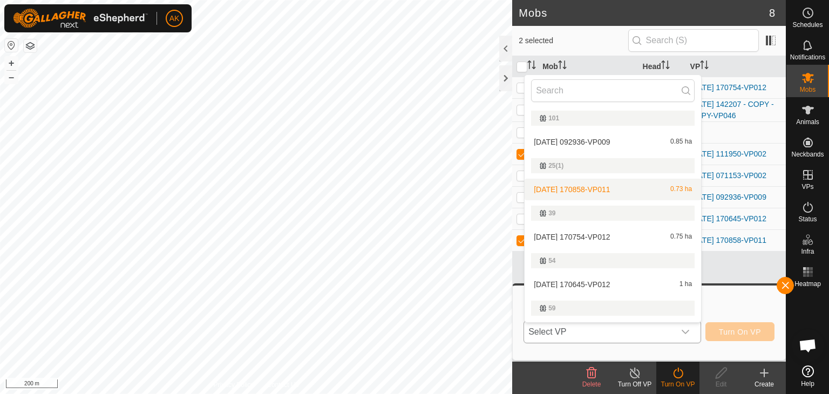
click at [603, 187] on li "2025-08-24 170858-VP011 0.73 ha" at bounding box center [612, 190] width 176 height 22
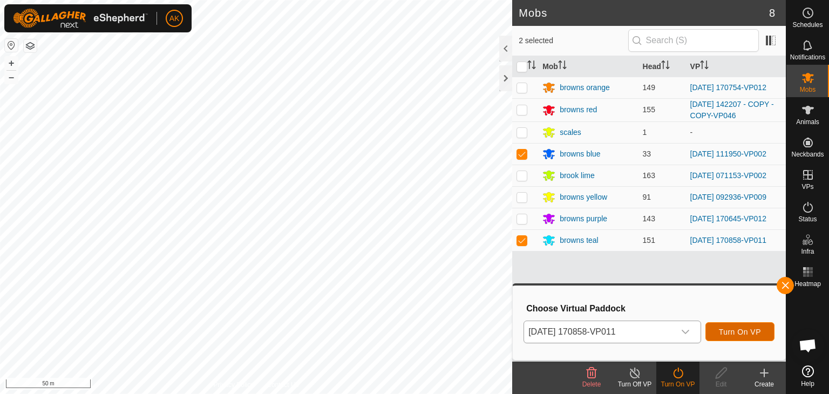
click at [745, 333] on span "Turn On VP" at bounding box center [740, 332] width 42 height 9
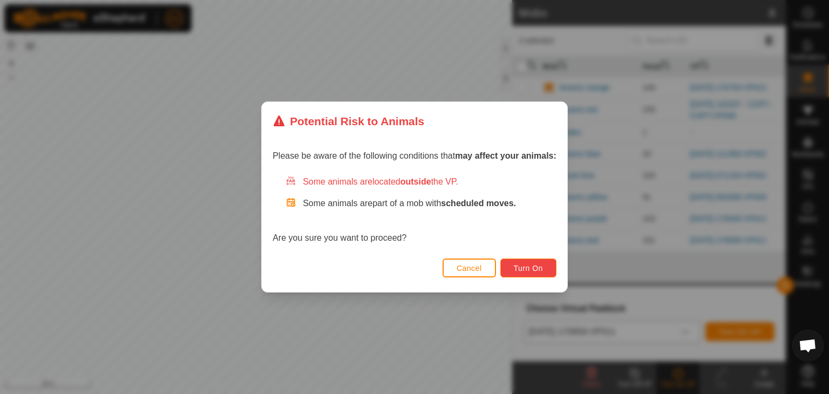
click at [533, 277] on button "Turn On" at bounding box center [528, 267] width 56 height 19
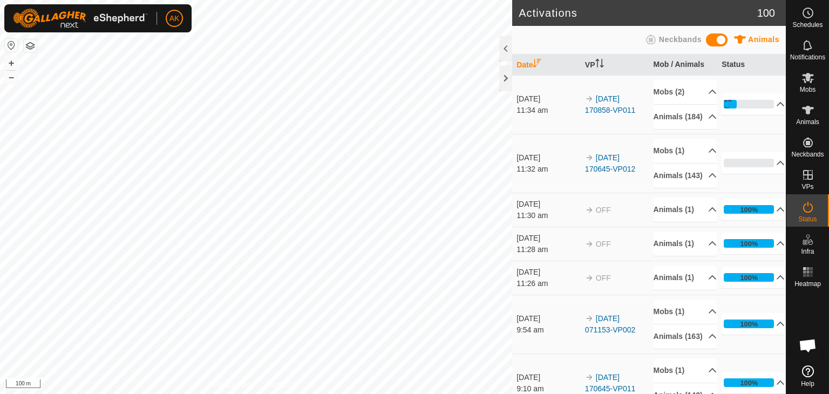
click at [532, 206] on div "Activations 100 Animals Neckbands Date VP Mob / Animals Status [DATE] 11:34 am …" at bounding box center [393, 197] width 786 height 394
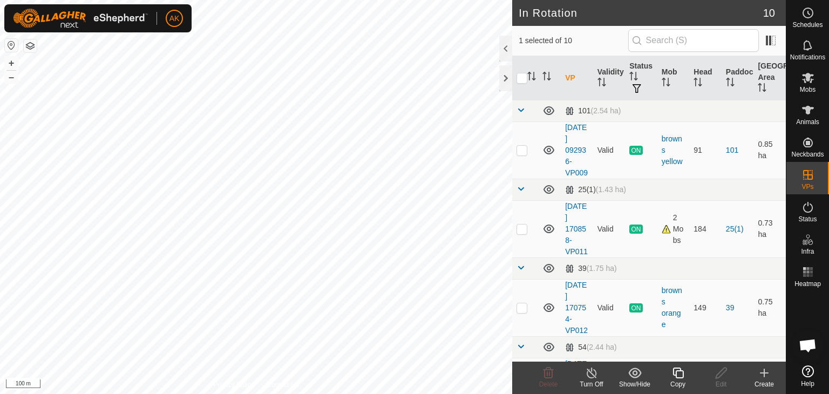
click at [678, 374] on icon at bounding box center [677, 372] width 13 height 13
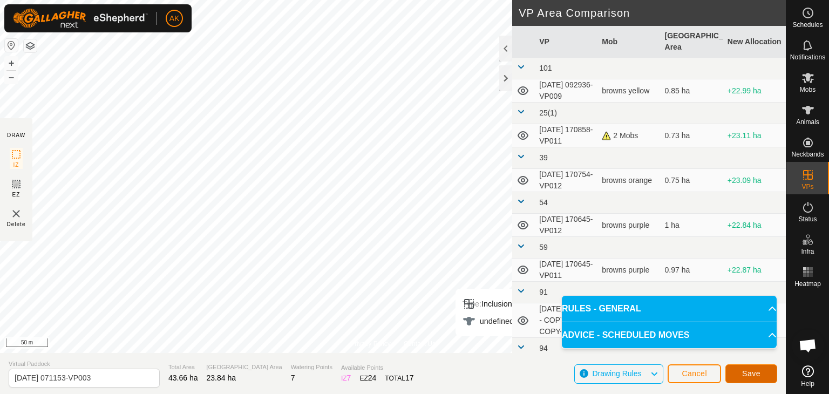
click at [747, 375] on span "Save" at bounding box center [751, 373] width 18 height 9
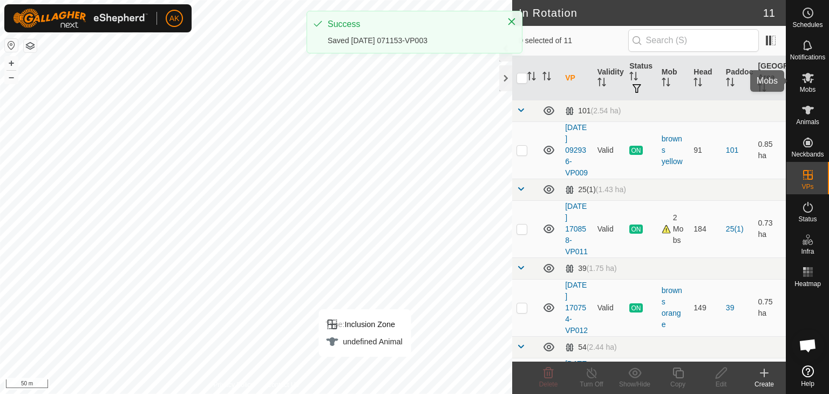
click at [808, 84] on icon at bounding box center [807, 77] width 13 height 13
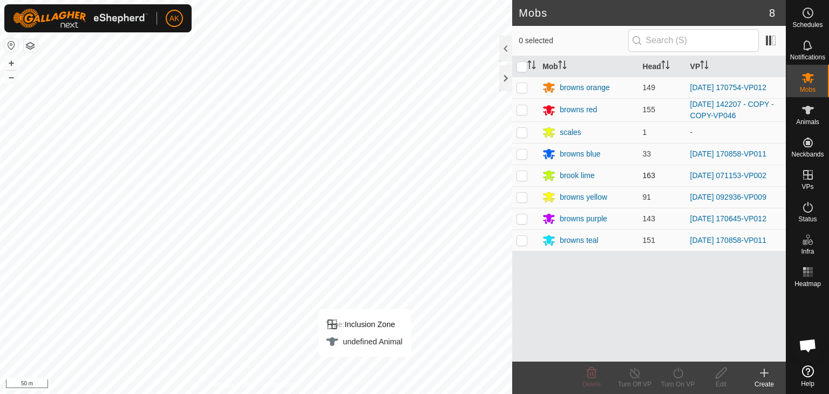
click at [521, 174] on p-checkbox at bounding box center [521, 175] width 11 height 9
checkbox input "true"
click at [678, 372] on icon at bounding box center [677, 372] width 13 height 13
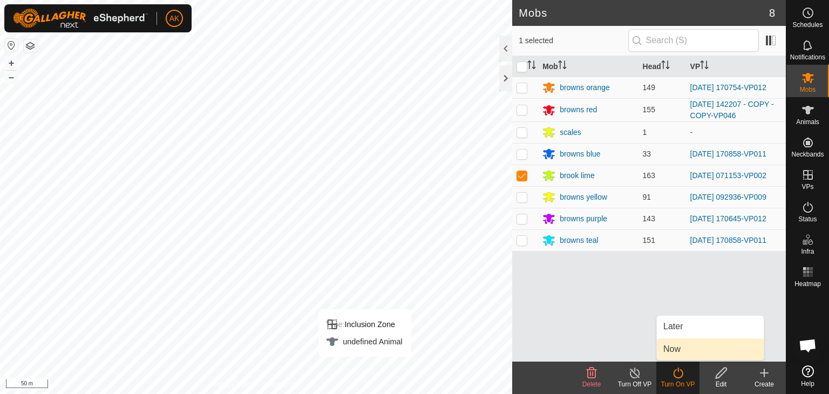
click at [678, 349] on link "Now" at bounding box center [710, 349] width 107 height 22
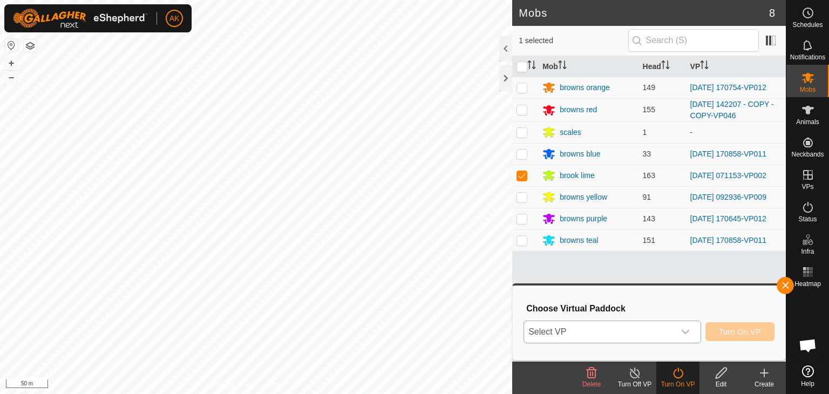
click at [690, 331] on icon "dropdown trigger" at bounding box center [685, 332] width 9 height 9
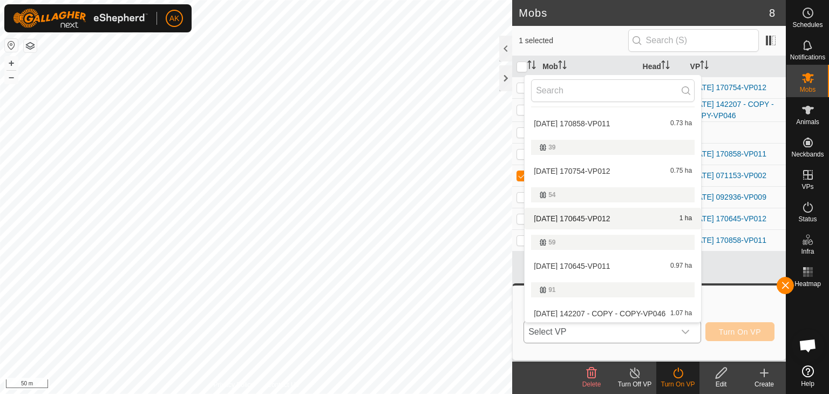
scroll to position [256, 0]
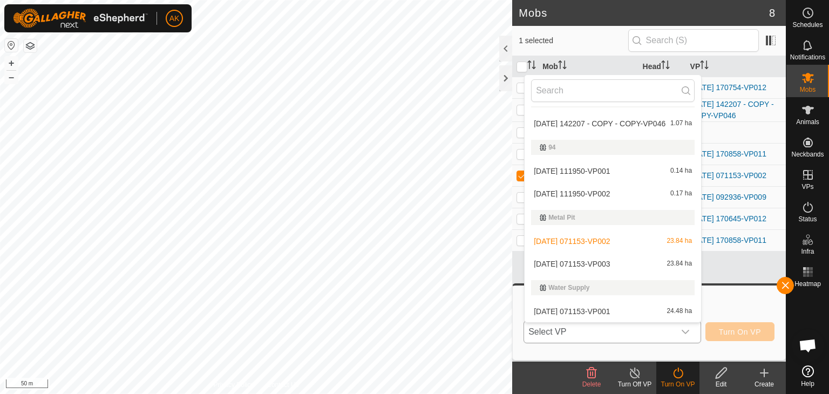
click at [603, 261] on li "[DATE] 071153-VP003 23.84 ha" at bounding box center [612, 264] width 176 height 22
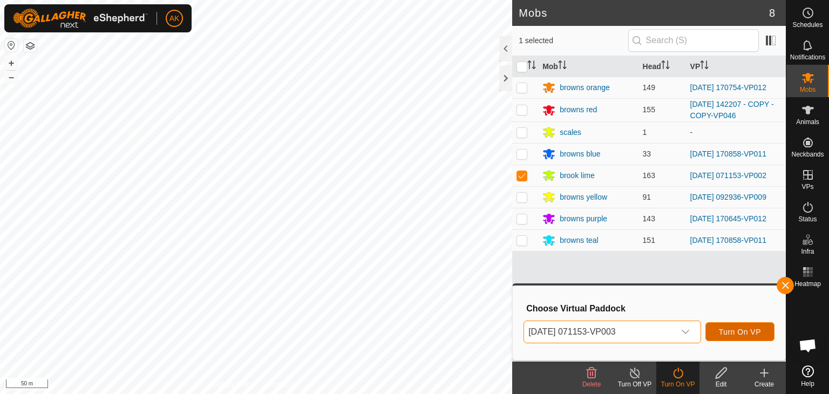
click at [740, 326] on button "Turn On VP" at bounding box center [739, 331] width 69 height 19
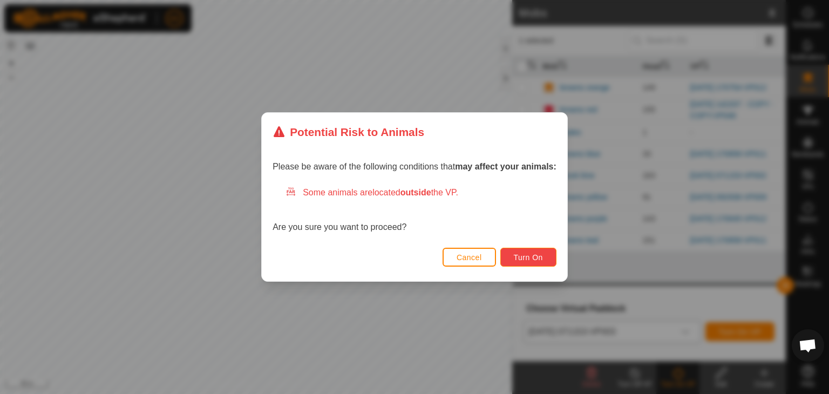
click at [528, 264] on button "Turn On" at bounding box center [528, 257] width 56 height 19
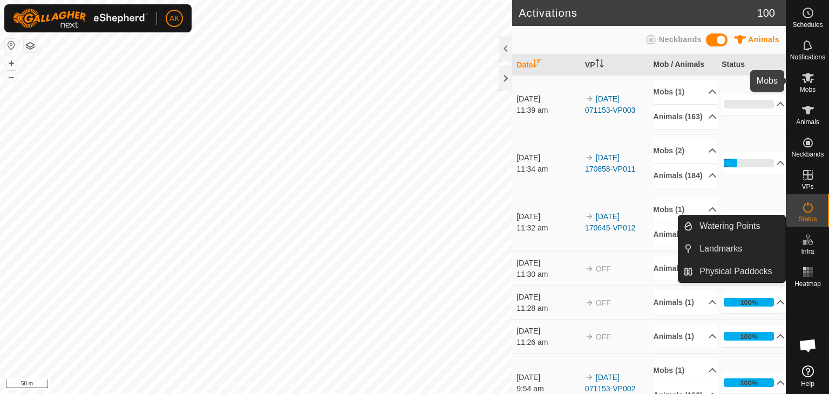
click at [808, 80] on icon at bounding box center [808, 78] width 12 height 10
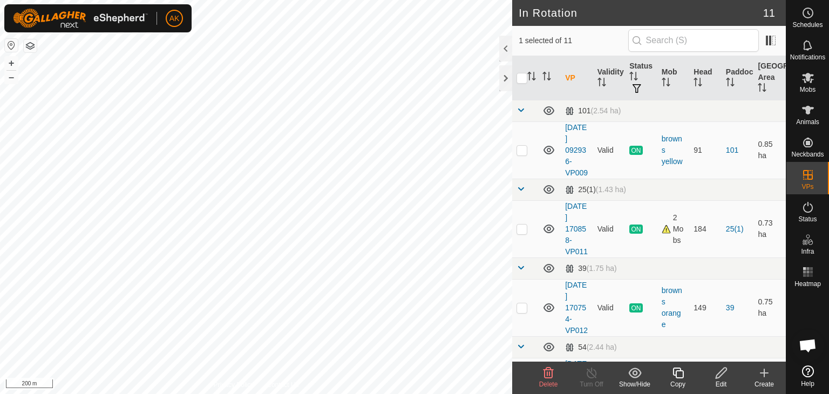
click at [554, 376] on icon at bounding box center [548, 372] width 13 height 13
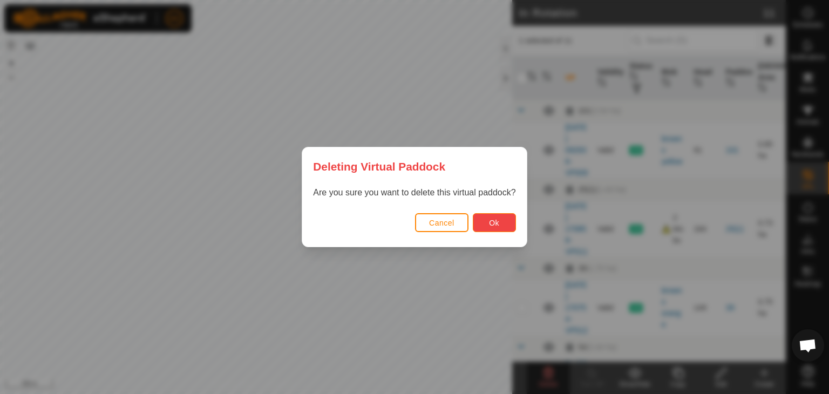
click at [480, 227] on button "Ok" at bounding box center [494, 222] width 43 height 19
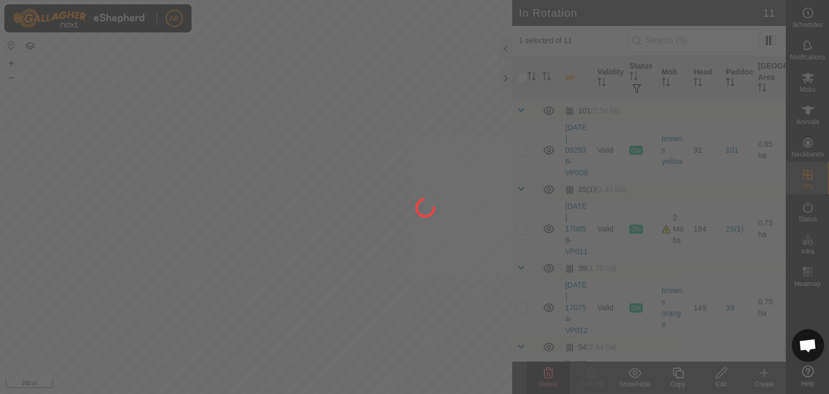
checkbox input "false"
